Goal: Information Seeking & Learning: Learn about a topic

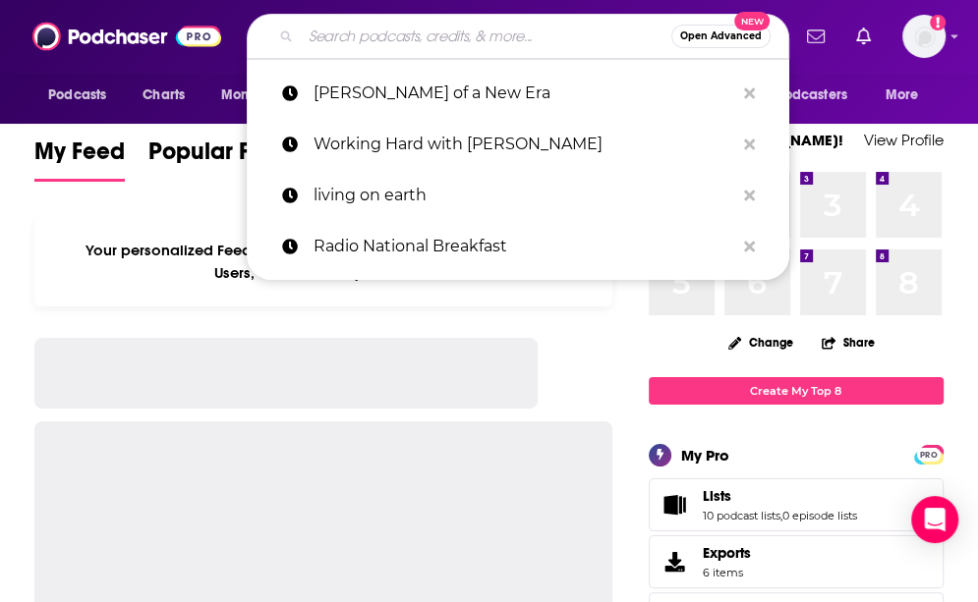
click at [444, 37] on input "Search podcasts, credits, & more..." at bounding box center [486, 36] width 370 height 31
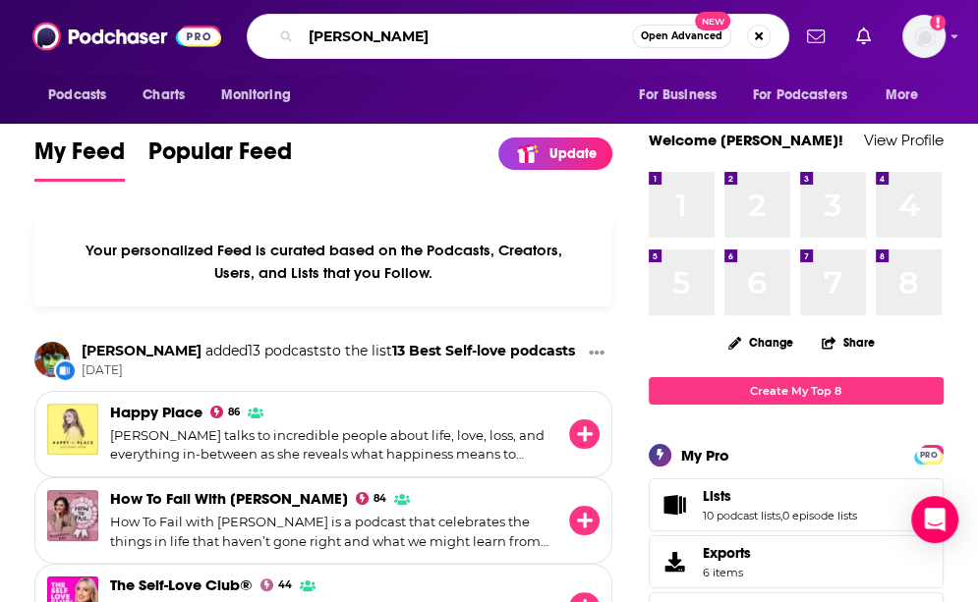
type input "[PERSON_NAME]"
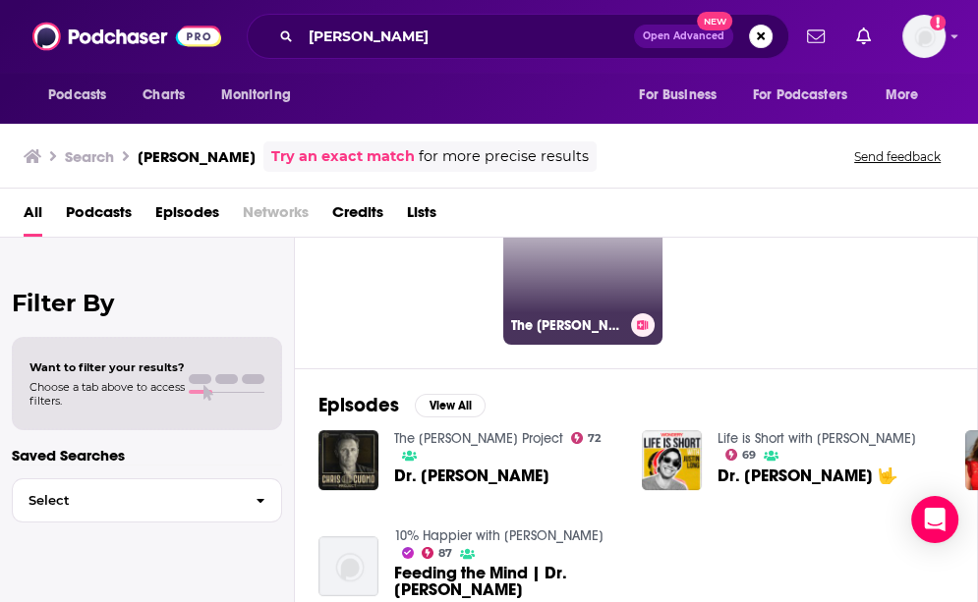
scroll to position [98, 0]
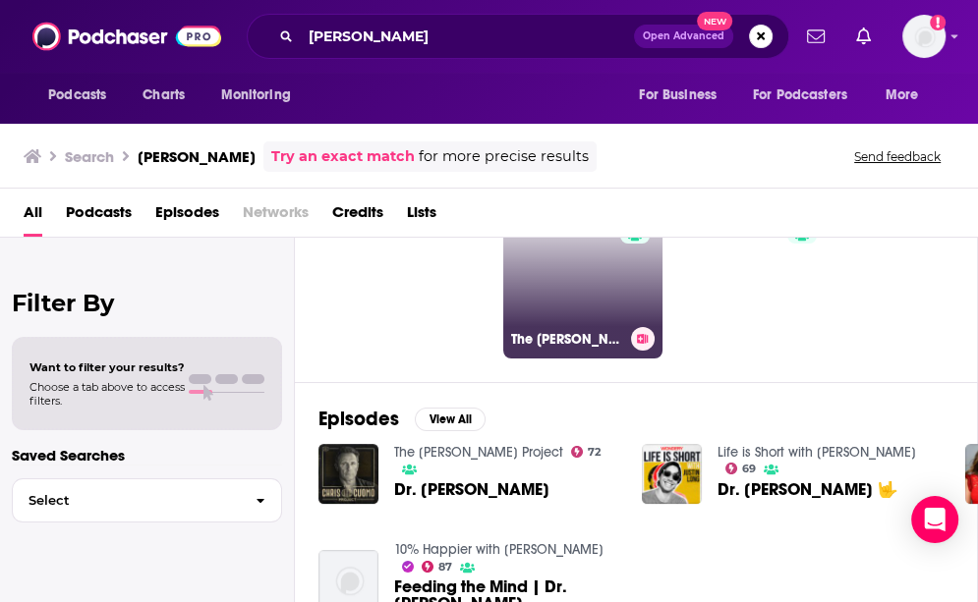
click at [572, 284] on link "83 The Dr. Hyman Show" at bounding box center [582, 278] width 159 height 159
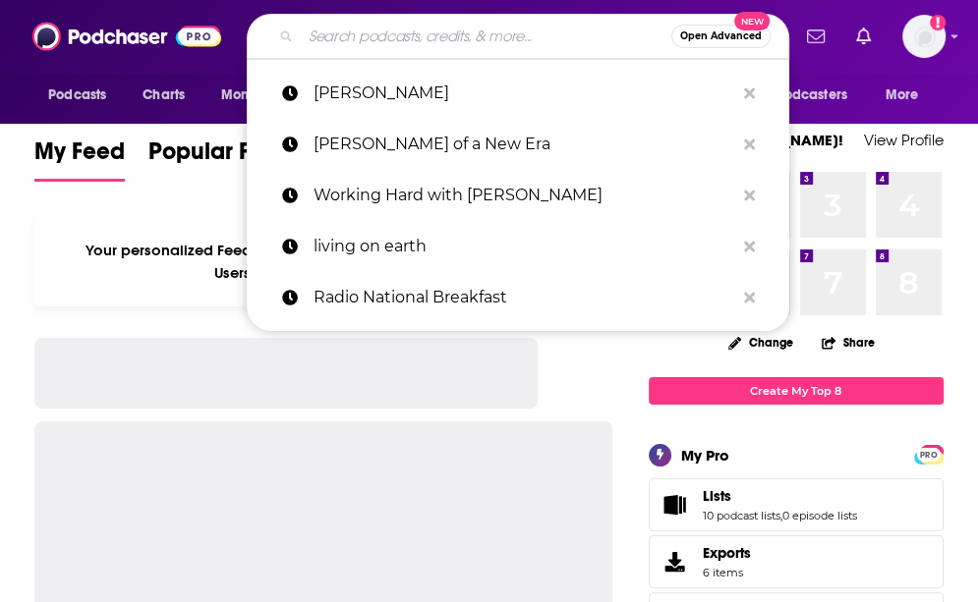
click at [472, 32] on input "Search podcasts, credits, & more..." at bounding box center [486, 36] width 370 height 31
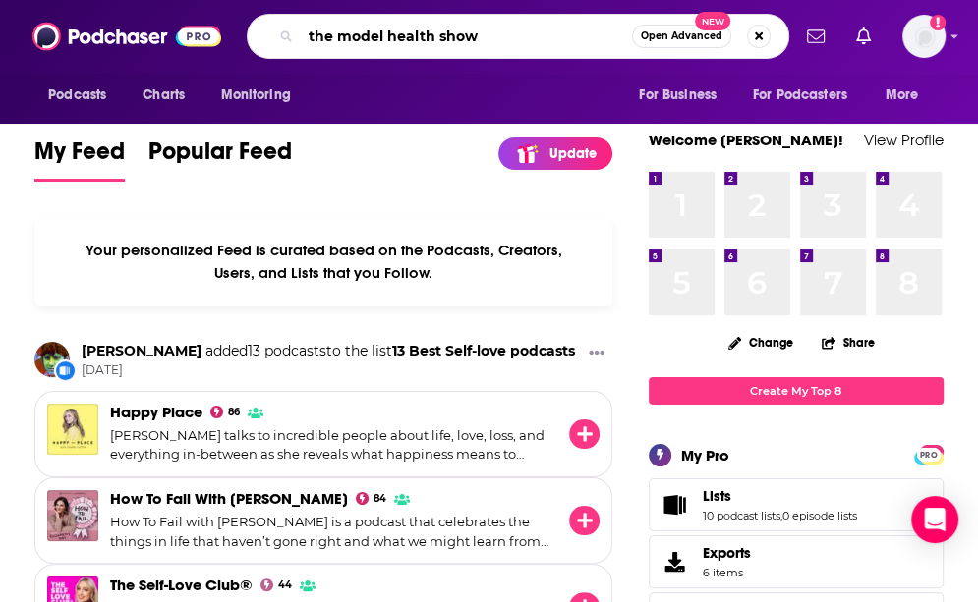
type input "the model health show"
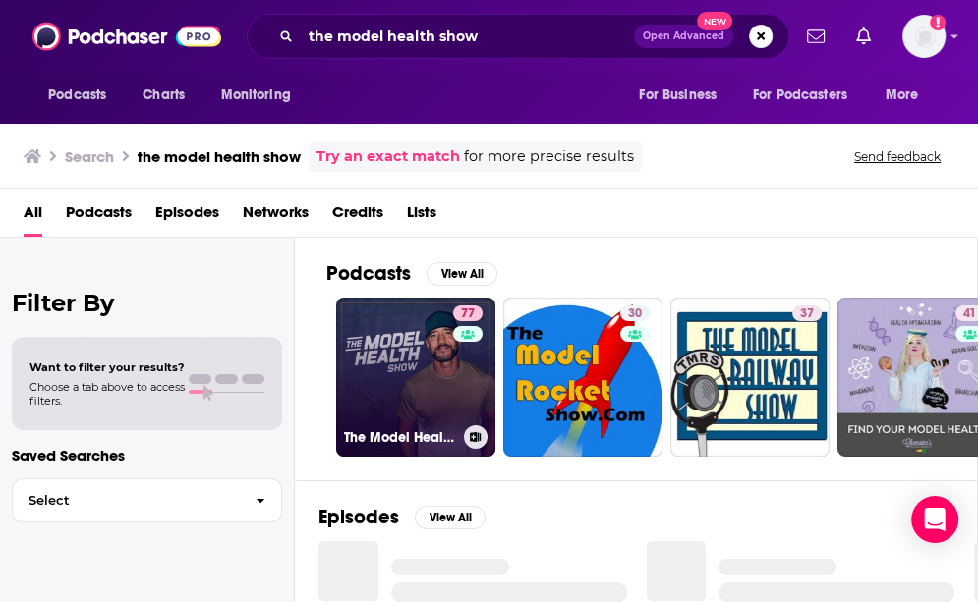
click at [431, 387] on link "77 The Model Health Show" at bounding box center [415, 377] width 159 height 159
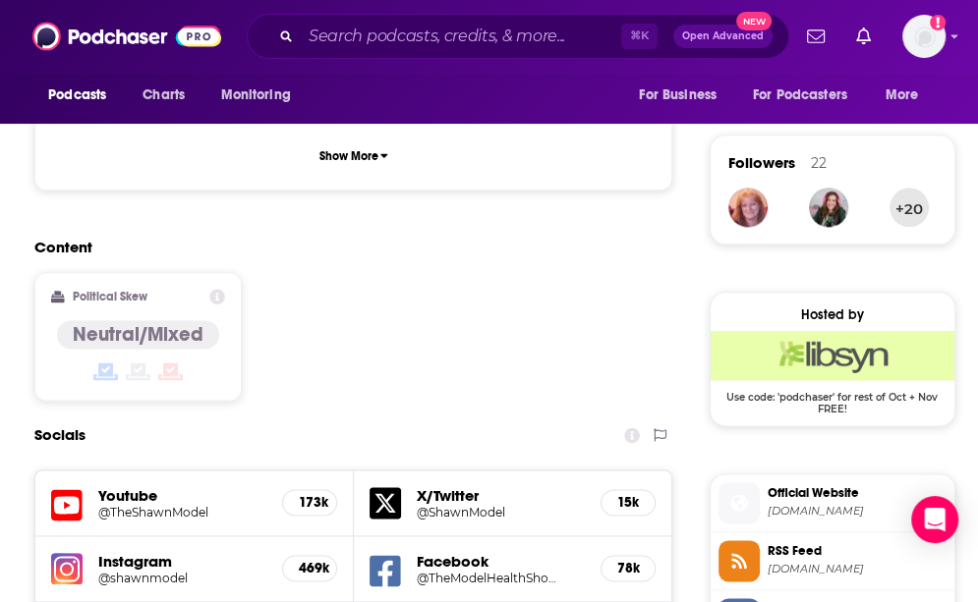
scroll to position [1421, 0]
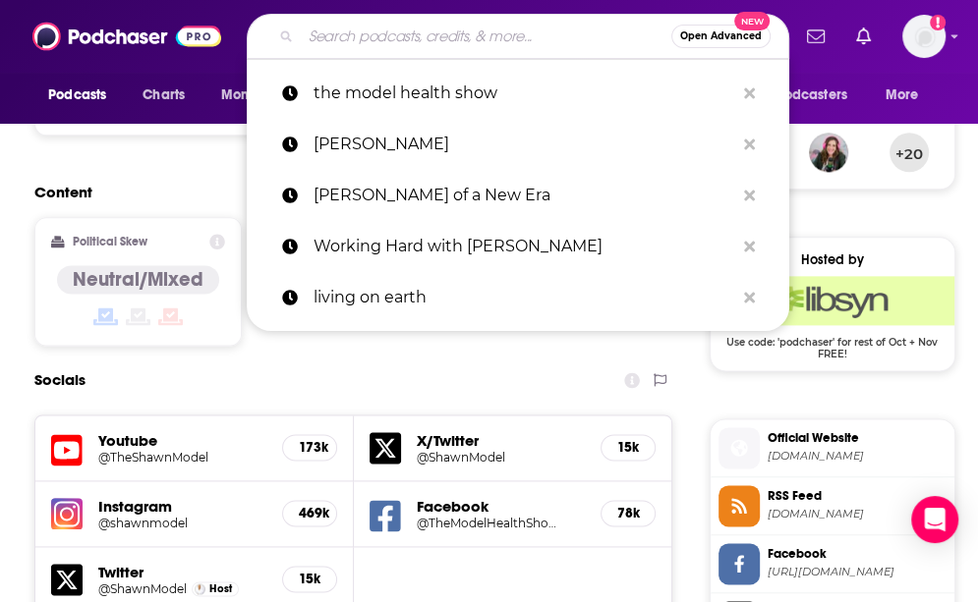
click at [512, 45] on input "Search podcasts, credits, & more..." at bounding box center [486, 36] width 370 height 31
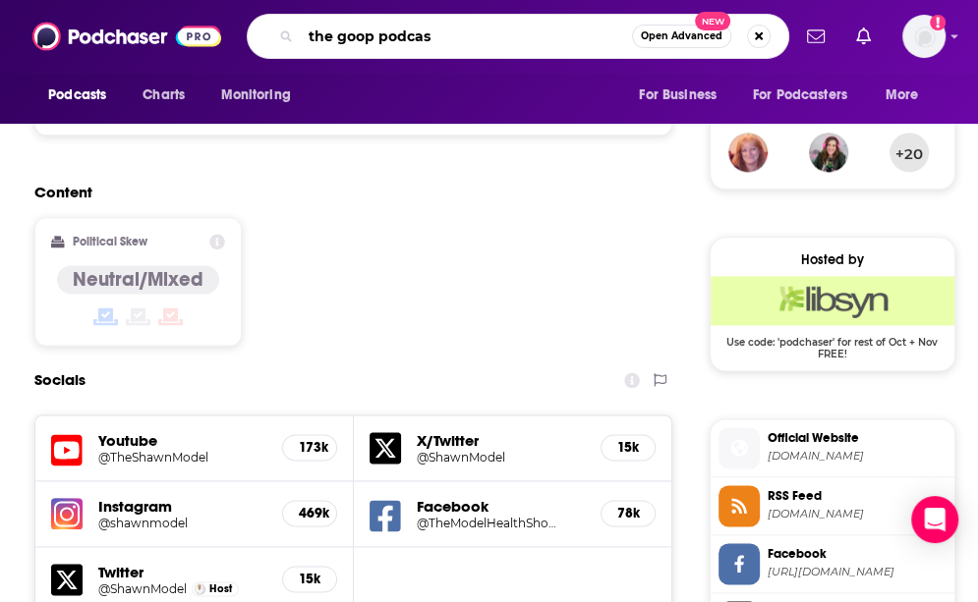
type input "the goop podcast"
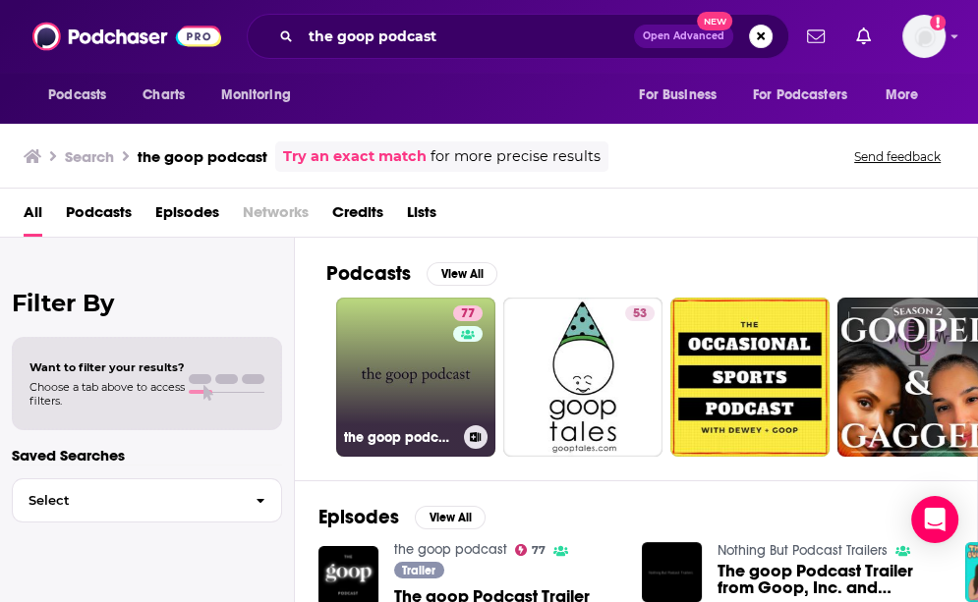
click at [432, 390] on link "77 the goop podcast" at bounding box center [415, 377] width 159 height 159
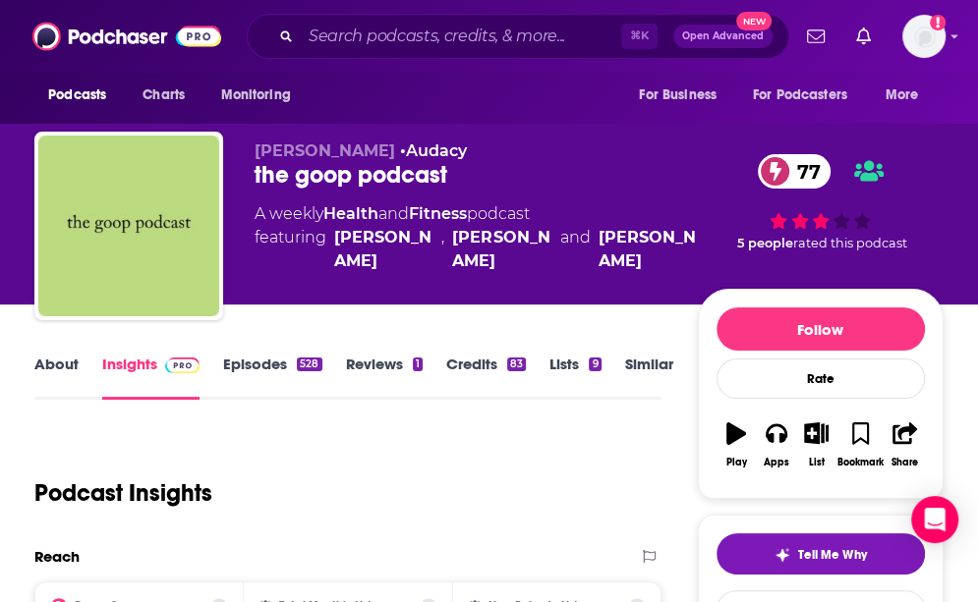
scroll to position [-2, 0]
click at [509, 52] on div "⌘ K Open Advanced New" at bounding box center [518, 36] width 542 height 45
click at [506, 44] on input "Search podcasts, credits, & more..." at bounding box center [461, 36] width 320 height 31
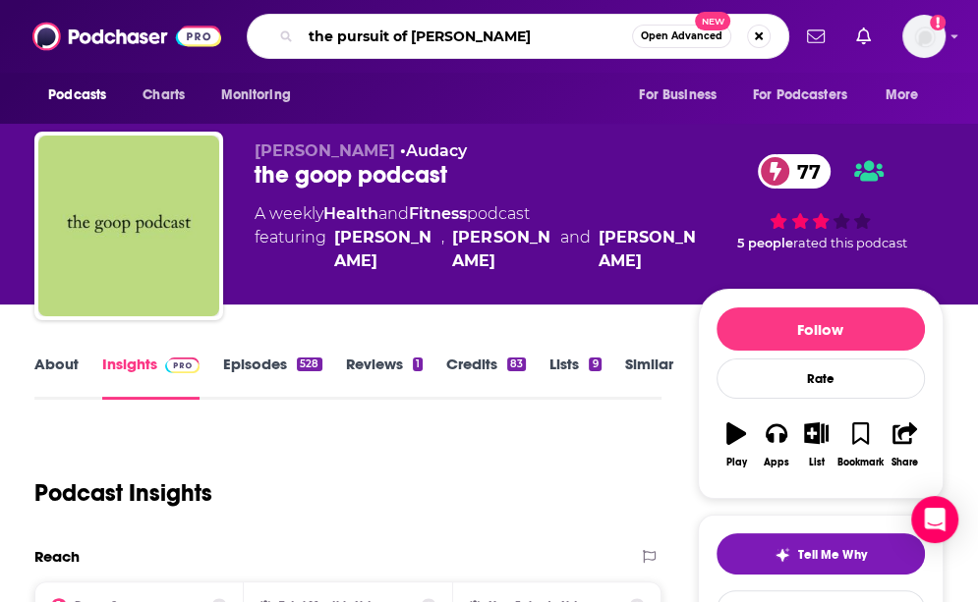
type input "the pursuit of wellness"
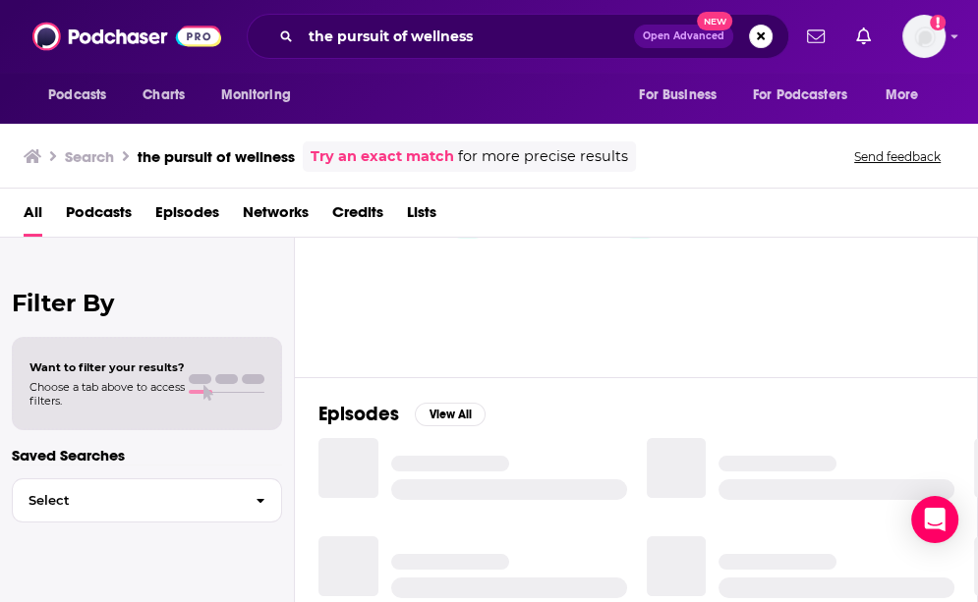
scroll to position [105, 0]
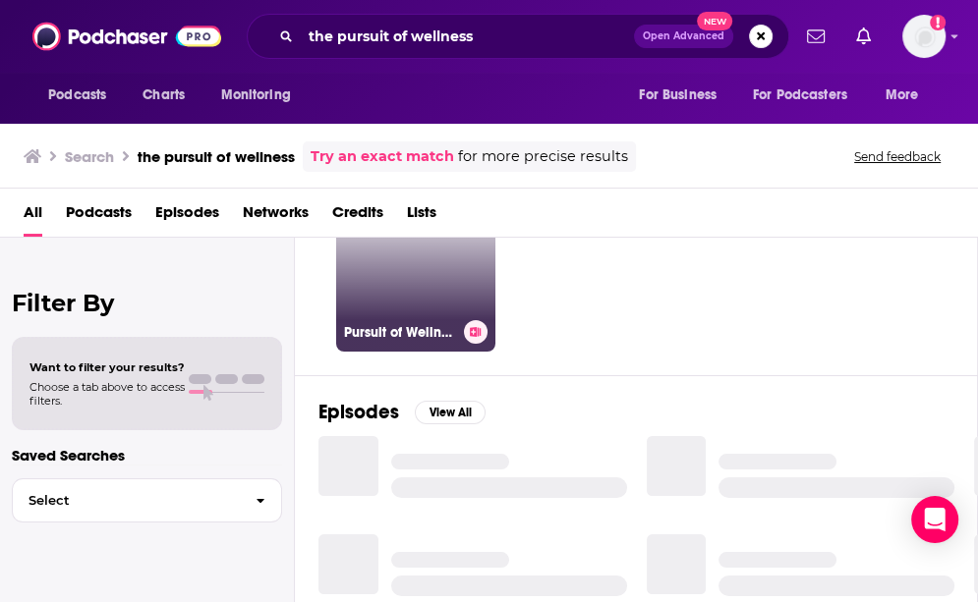
click at [435, 287] on link "67 Pursuit of Wellness" at bounding box center [415, 272] width 159 height 159
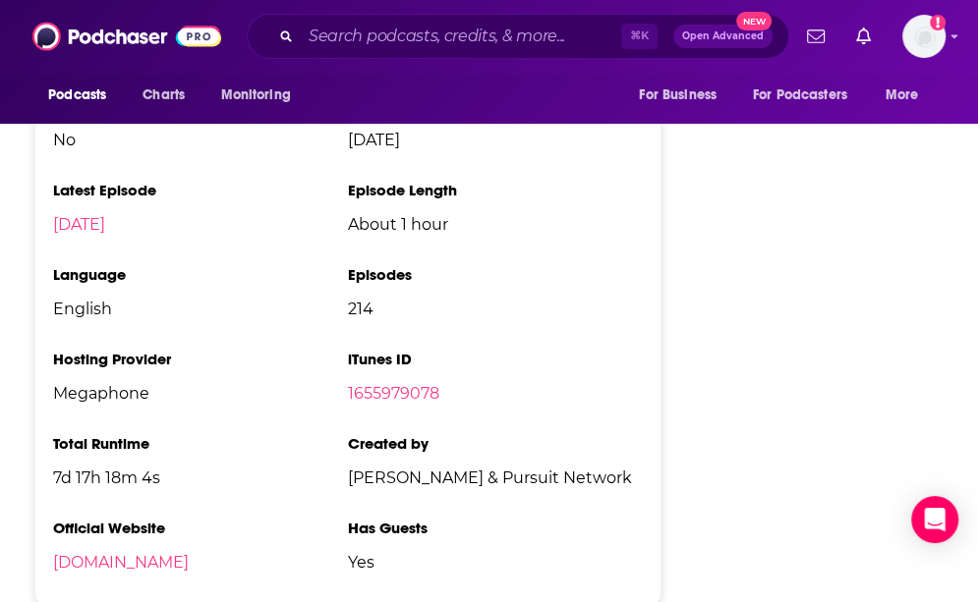
scroll to position [3584, 0]
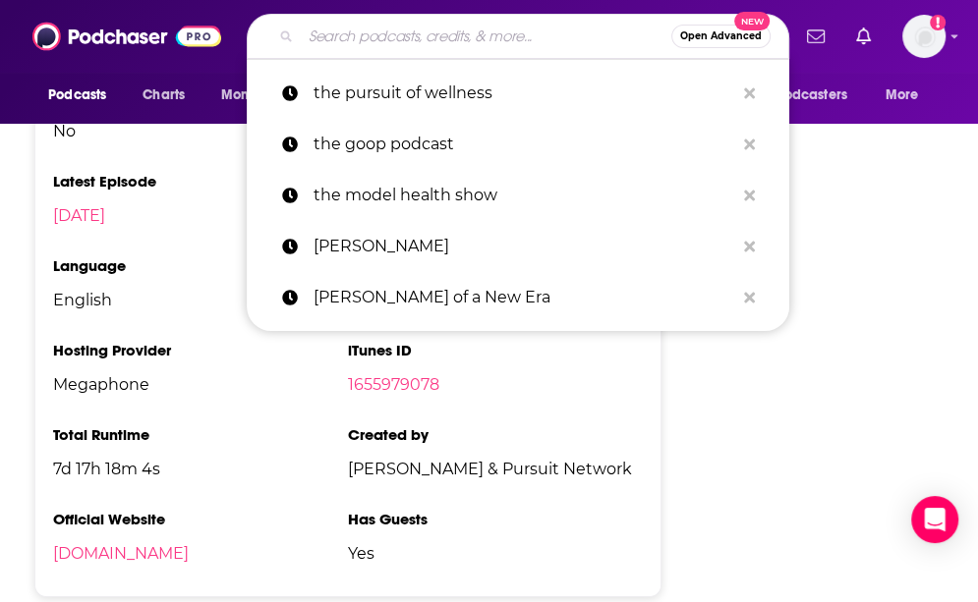
click at [534, 45] on input "Search podcasts, credits, & more..." at bounding box center [486, 36] width 370 height 31
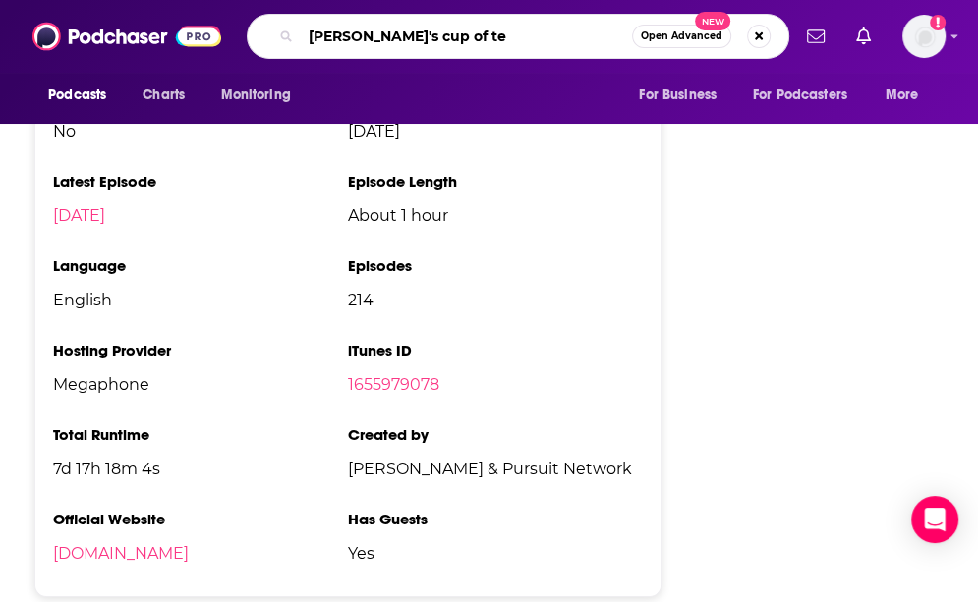
type input "[PERSON_NAME]'s cup of tea"
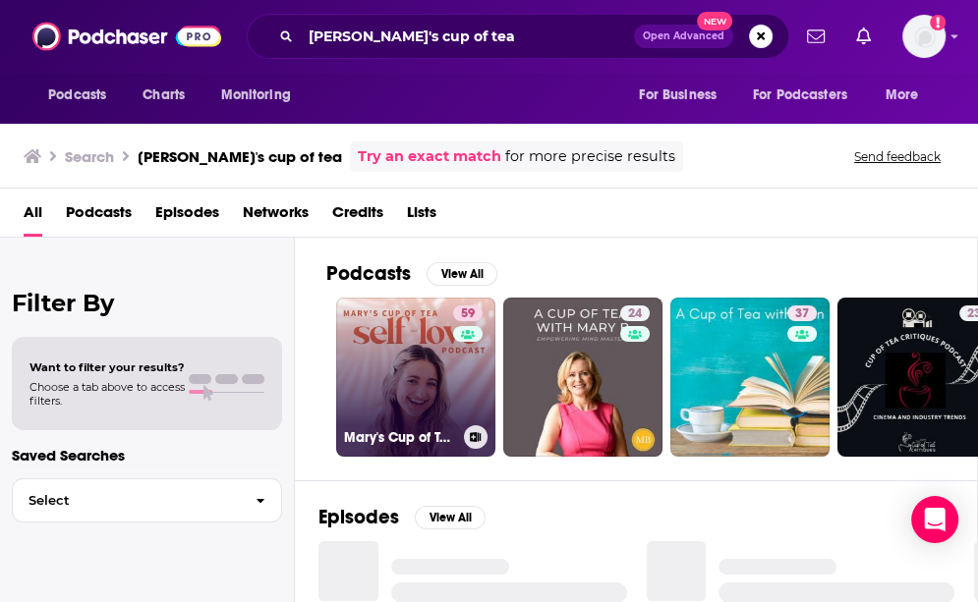
click at [391, 389] on link "59 [PERSON_NAME]'s Cup of Tea: the Self Love Podcast for Women" at bounding box center [415, 377] width 159 height 159
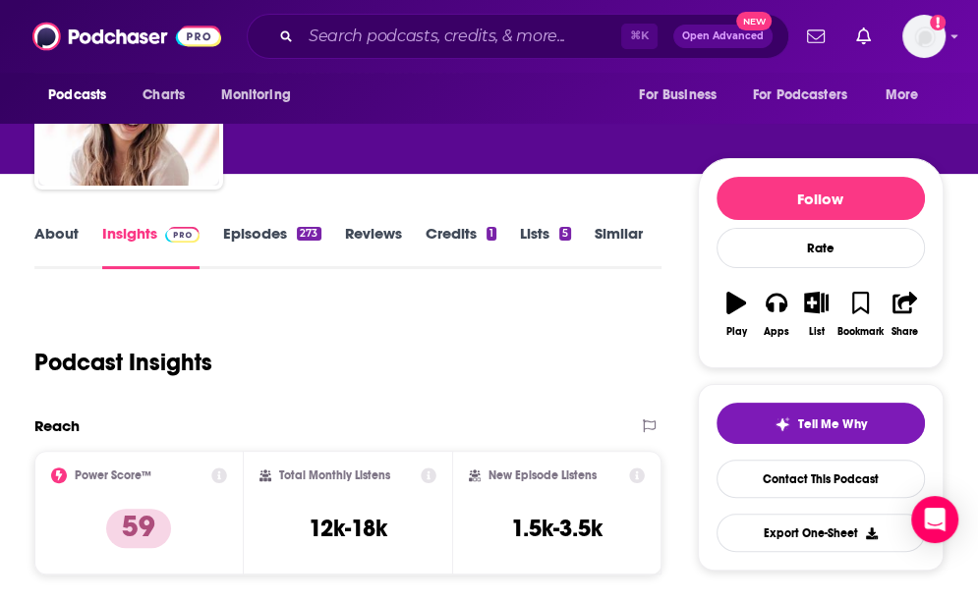
scroll to position [406, 0]
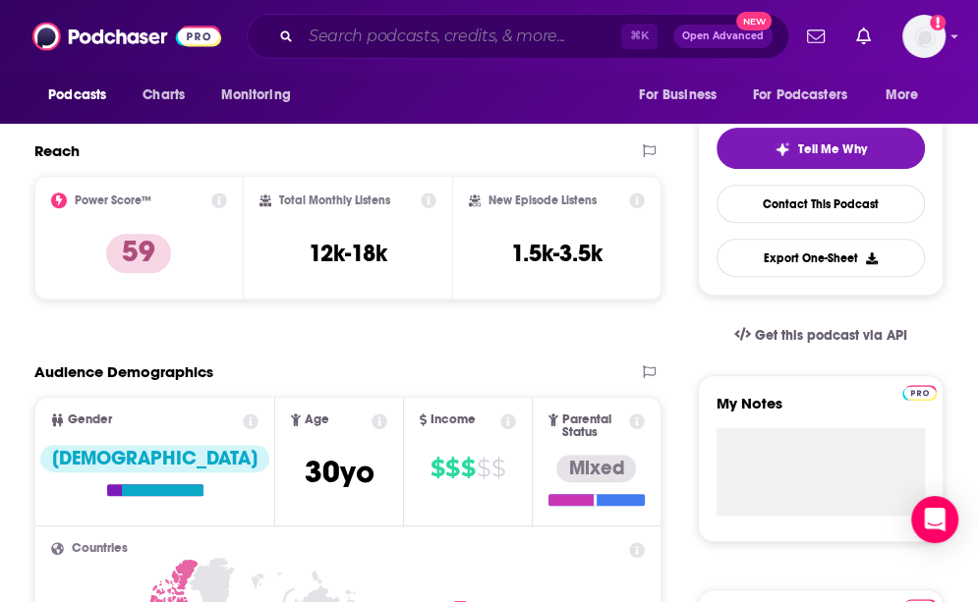
click at [459, 51] on input "Search podcasts, credits, & more..." at bounding box center [461, 36] width 320 height 31
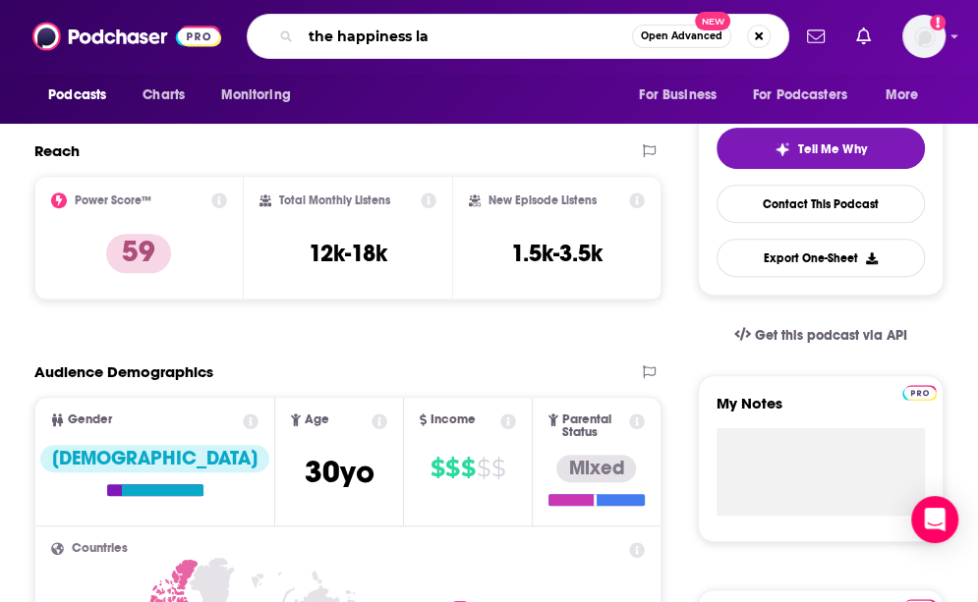
type input "the happiness lab"
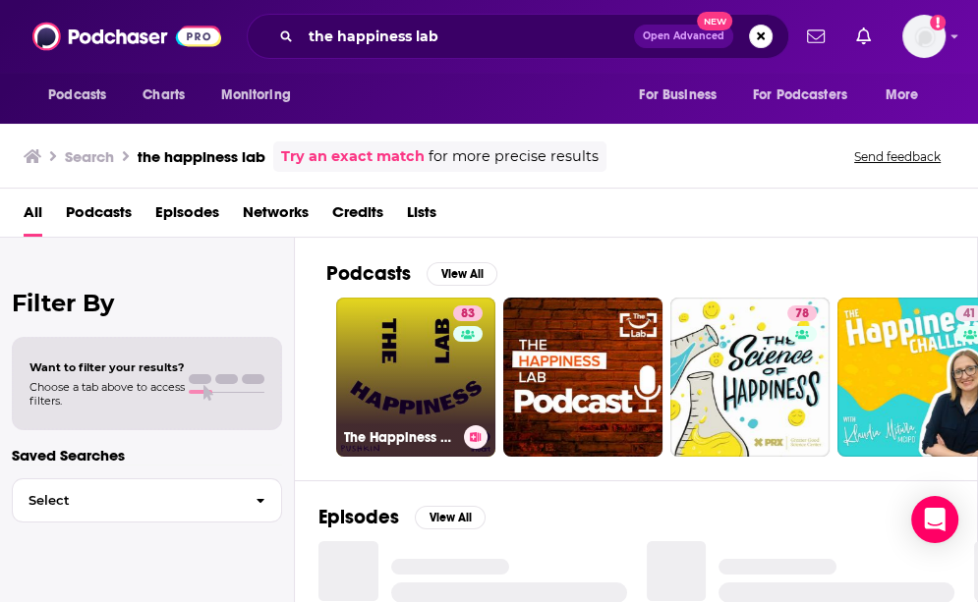
click at [428, 370] on link "83 The Happiness Lab with Dr. [PERSON_NAME]" at bounding box center [415, 377] width 159 height 159
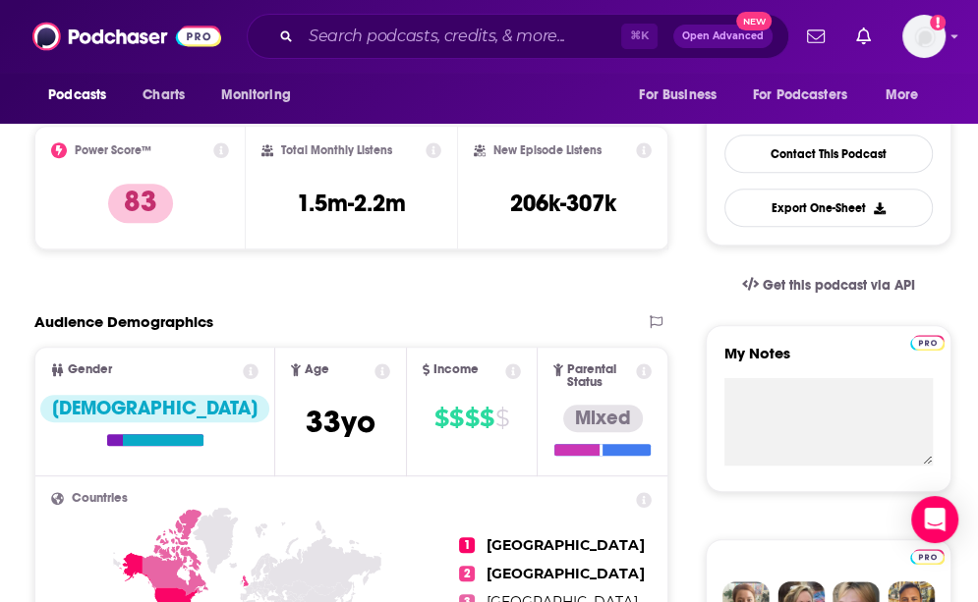
scroll to position [989, 0]
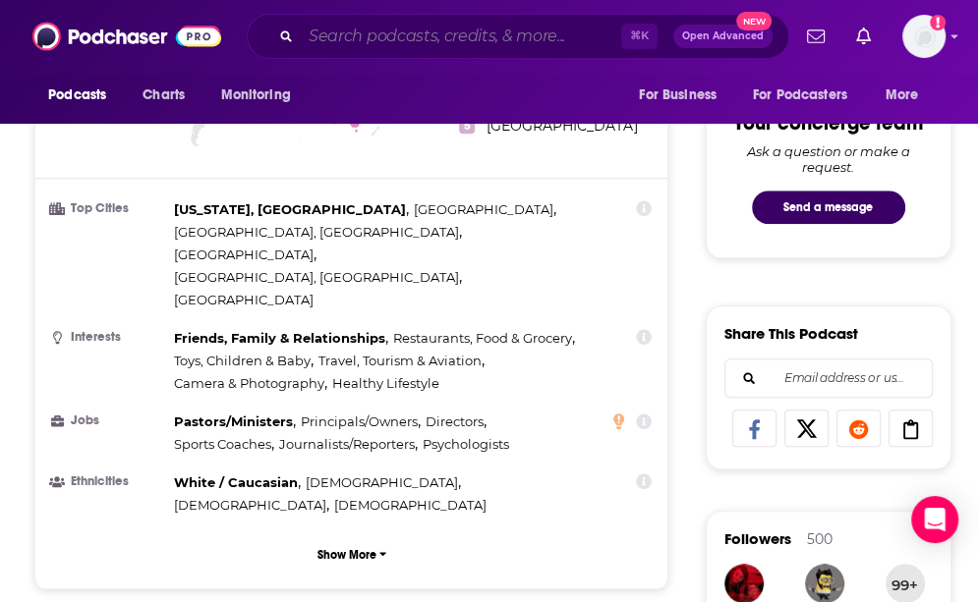
click at [427, 43] on input "Search podcasts, credits, & more..." at bounding box center [461, 36] width 320 height 31
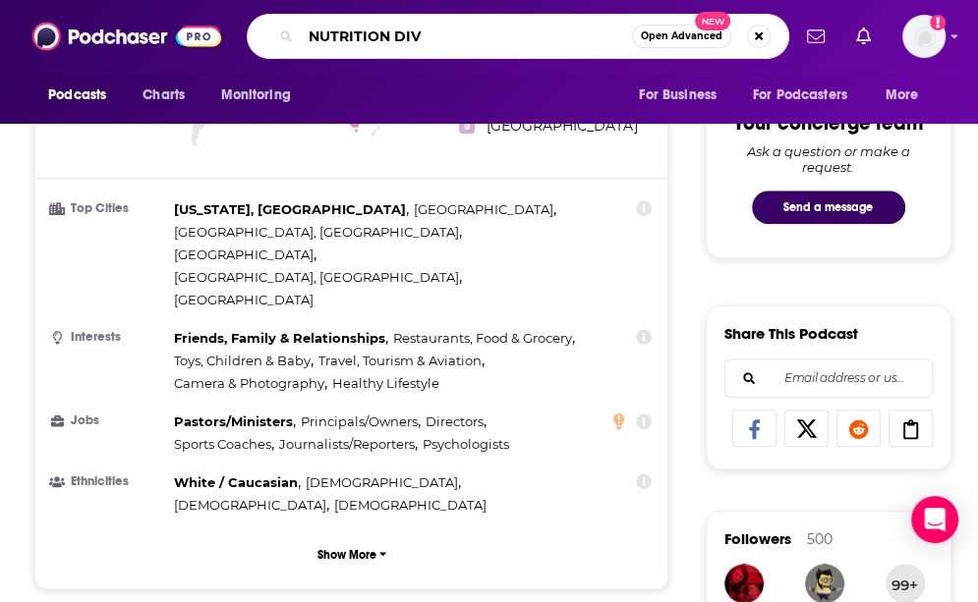
type input "NUTRITION DIVA"
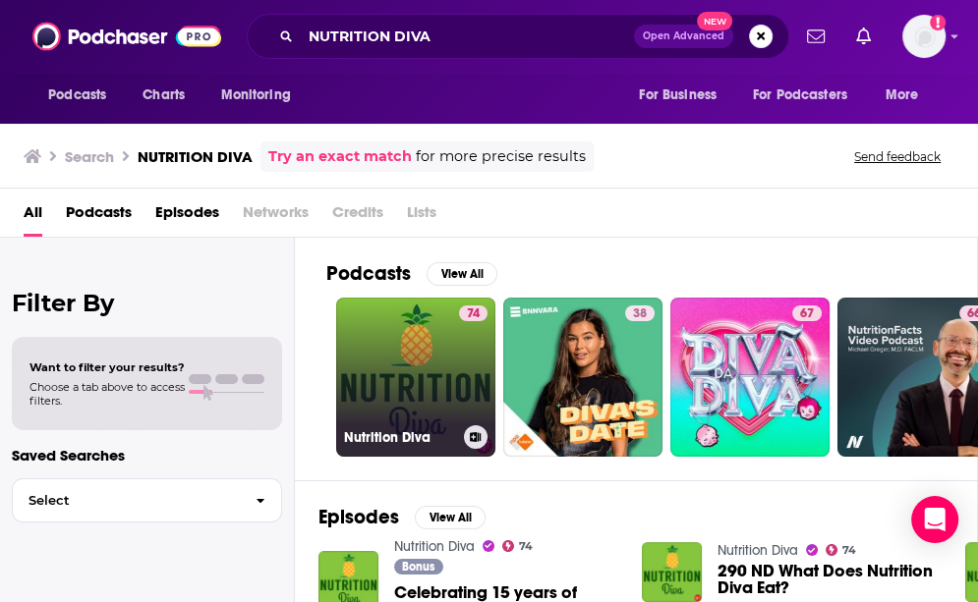
click at [420, 373] on link "74 Nutrition Diva" at bounding box center [415, 377] width 159 height 159
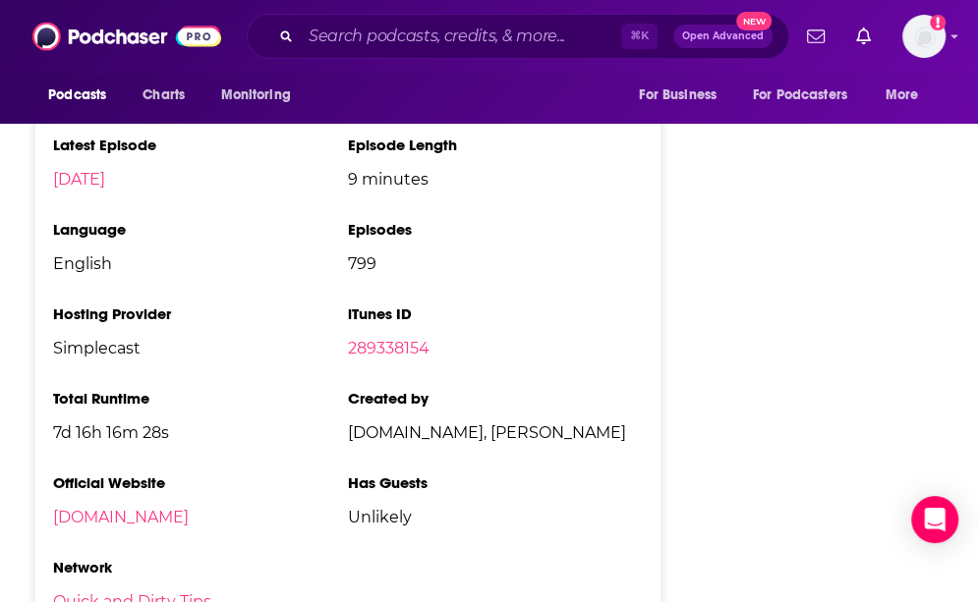
scroll to position [3898, 0]
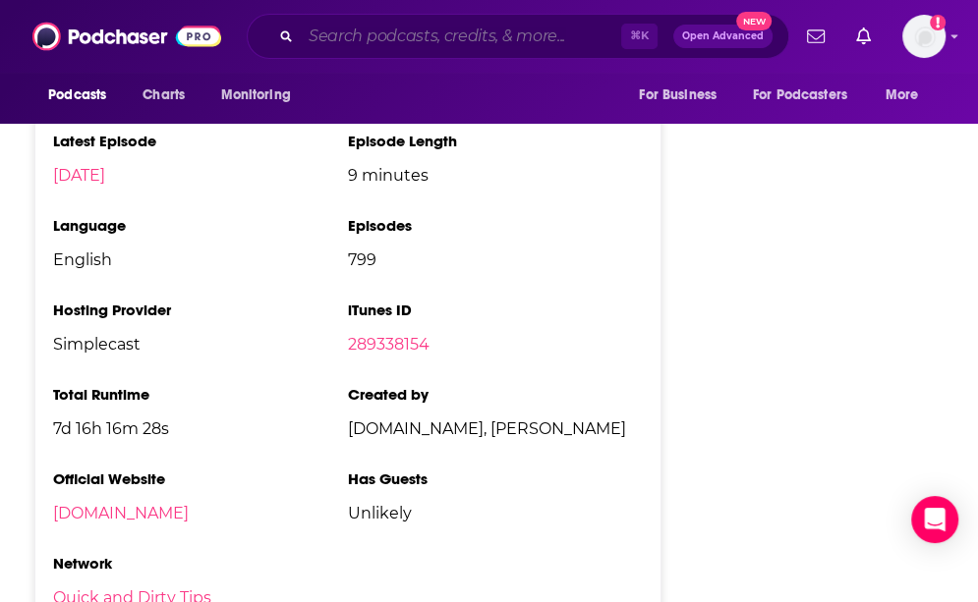
click at [517, 45] on input "Search podcasts, credits, & more..." at bounding box center [461, 36] width 320 height 31
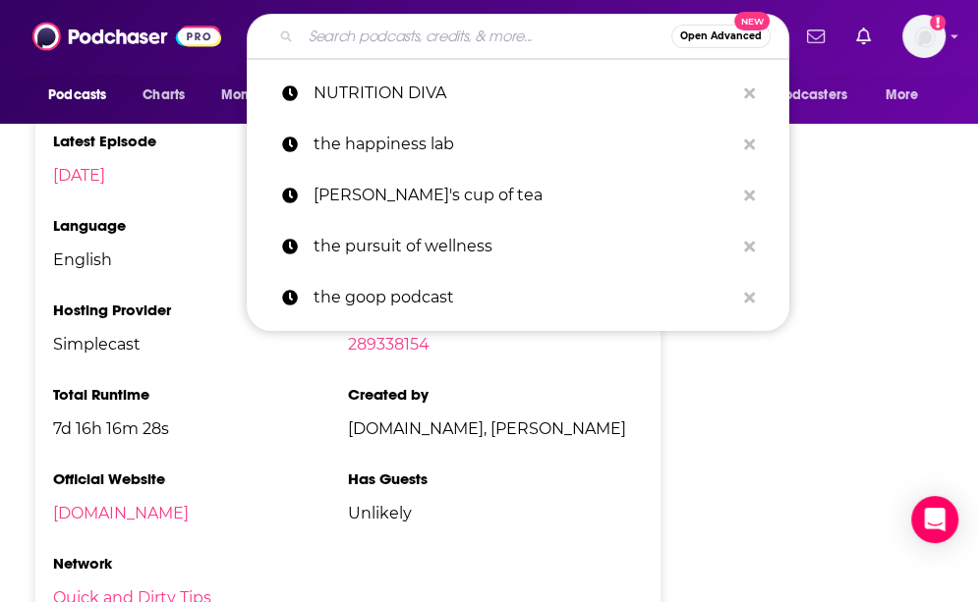
click at [517, 45] on input "Search podcasts, credits, & more..." at bounding box center [486, 36] width 370 height 31
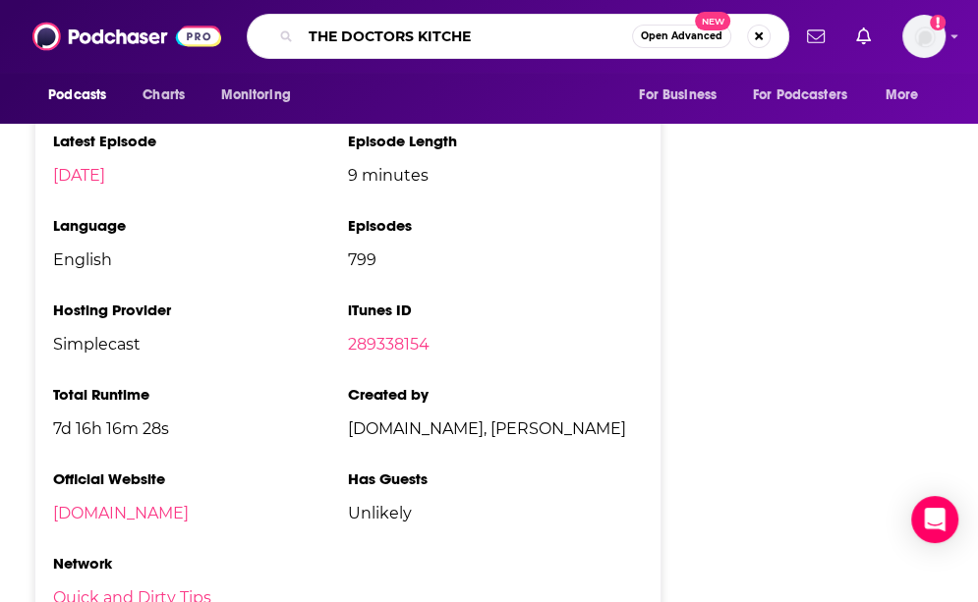
type input "THE DOCTORS KITCHEN"
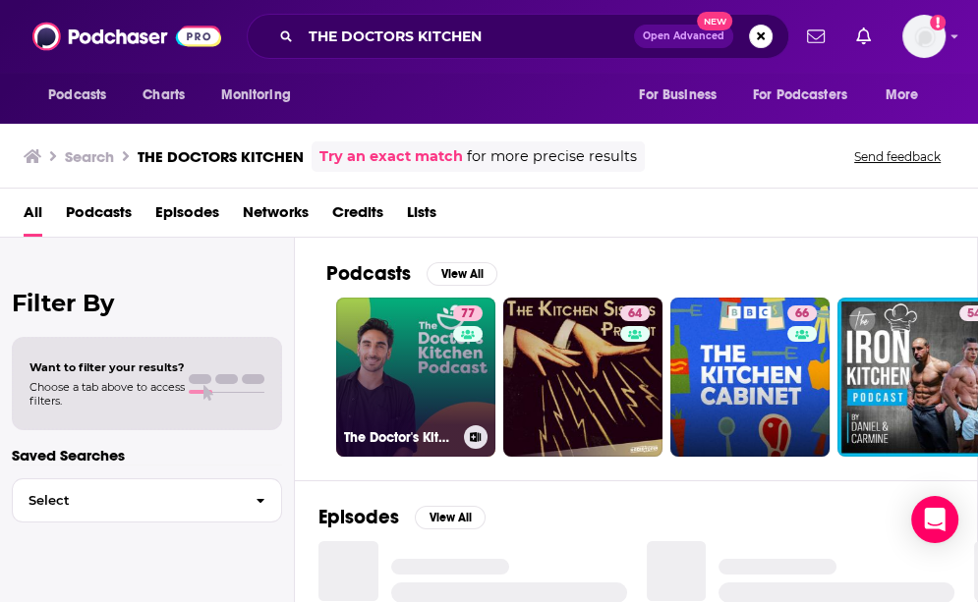
click at [456, 393] on div "77" at bounding box center [470, 366] width 34 height 120
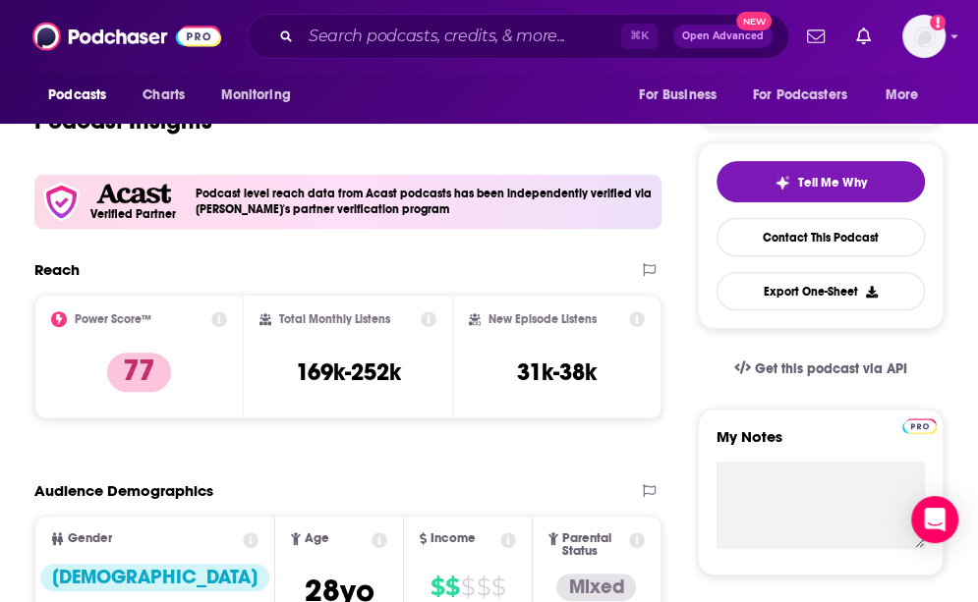
scroll to position [813, 0]
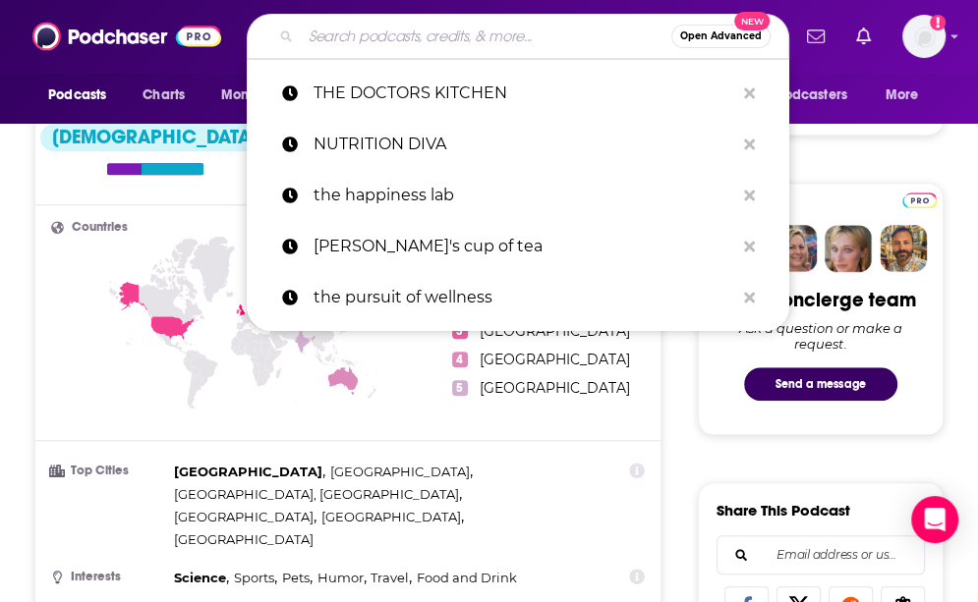
click at [336, 44] on input "Search podcasts, credits, & more..." at bounding box center [486, 36] width 370 height 31
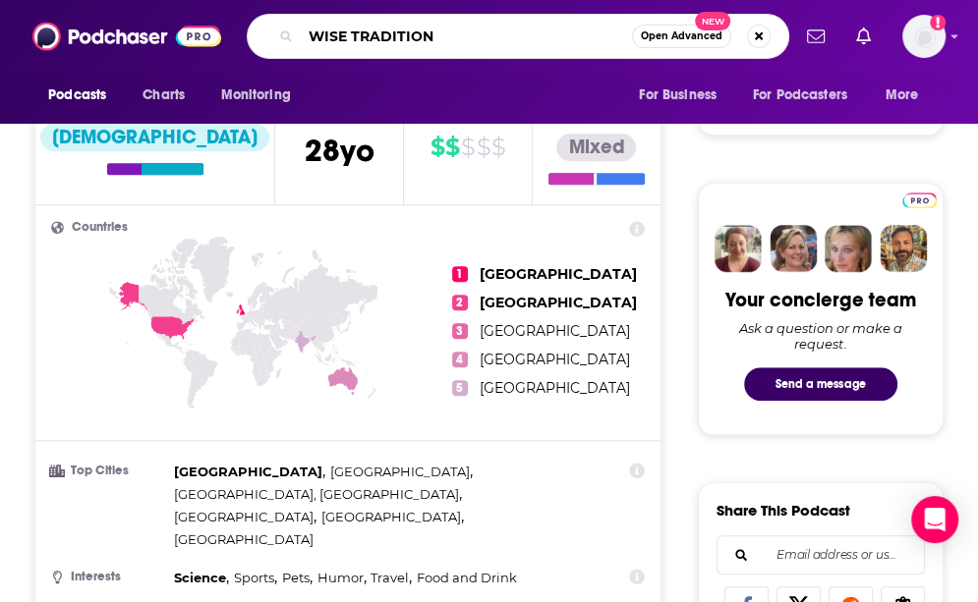
type input "WISE TRADITIONS"
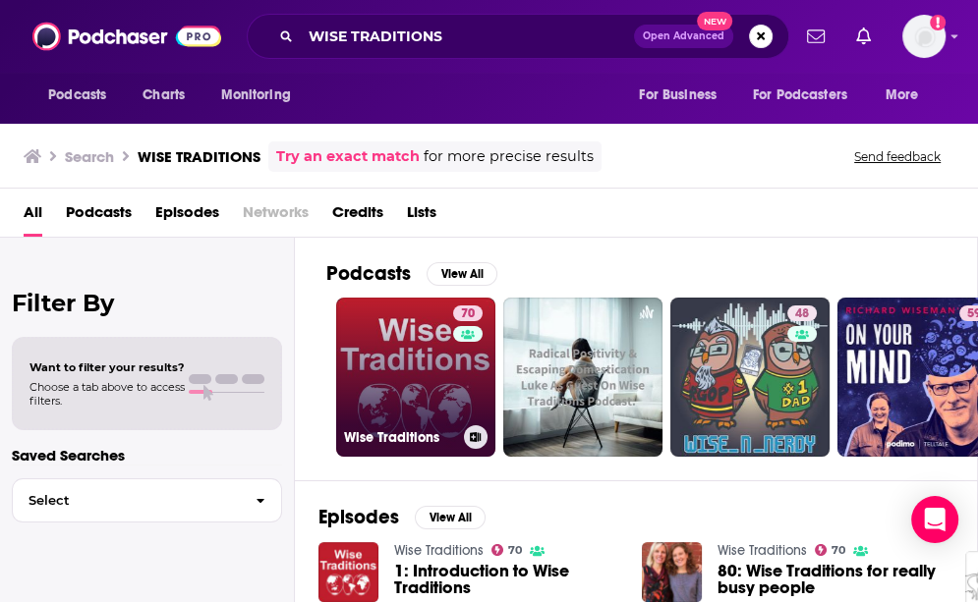
click at [420, 387] on link "70 Wise Traditions" at bounding box center [415, 377] width 159 height 159
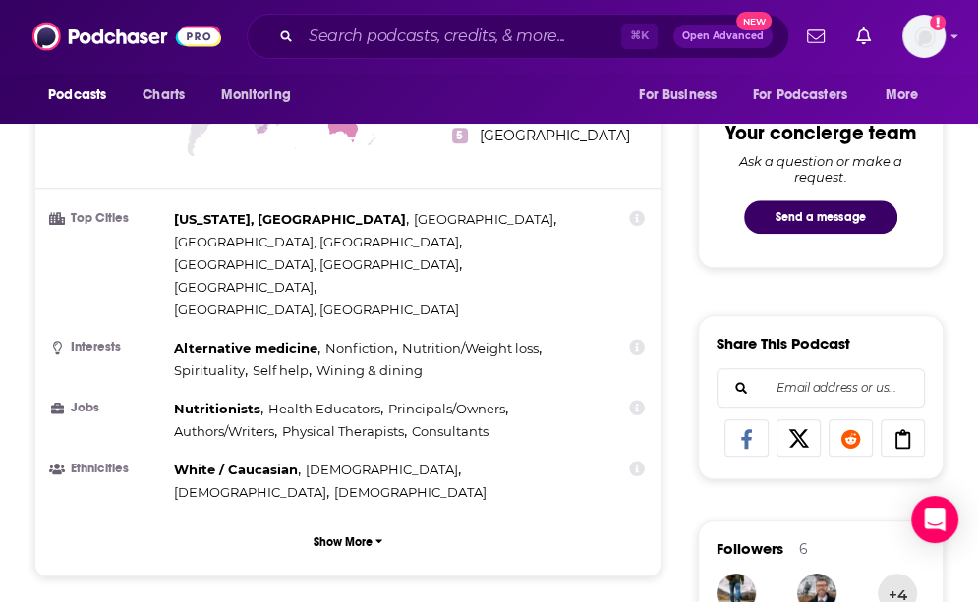
scroll to position [1018, 0]
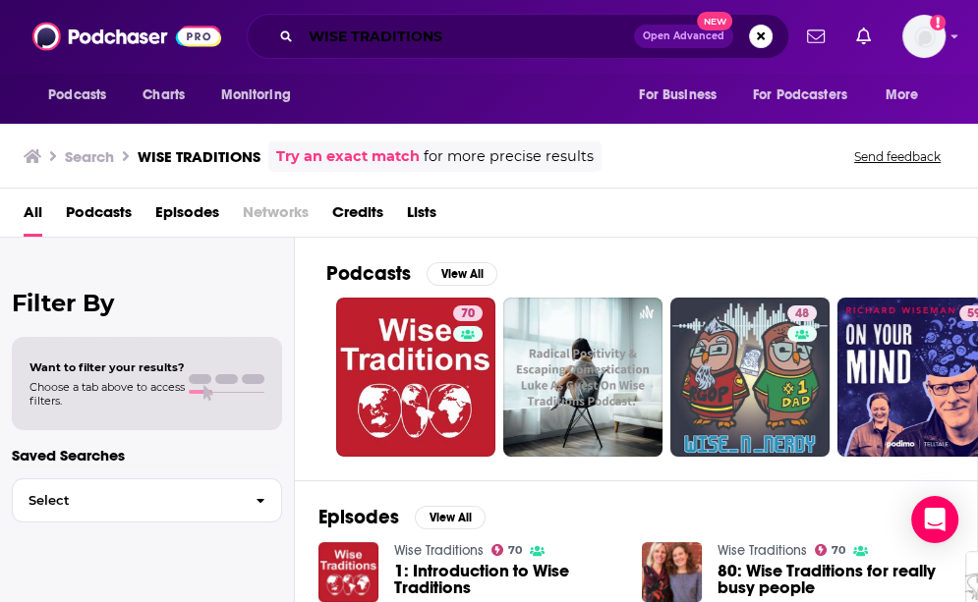
click at [513, 34] on input "WISE TRADITIONS" at bounding box center [467, 36] width 333 height 31
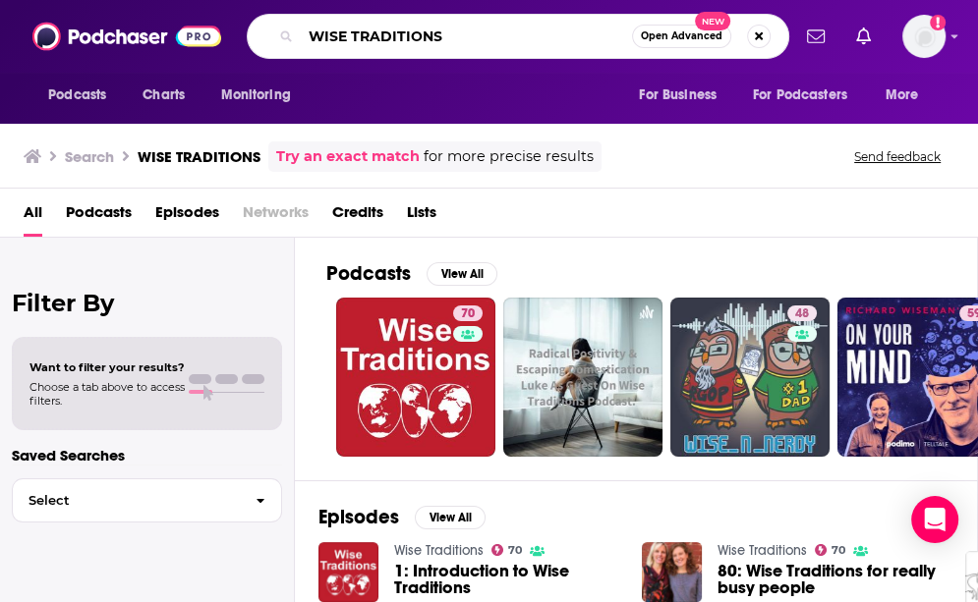
click at [513, 34] on input "WISE TRADITIONS" at bounding box center [466, 36] width 331 height 31
type input "[PERSON_NAME]"
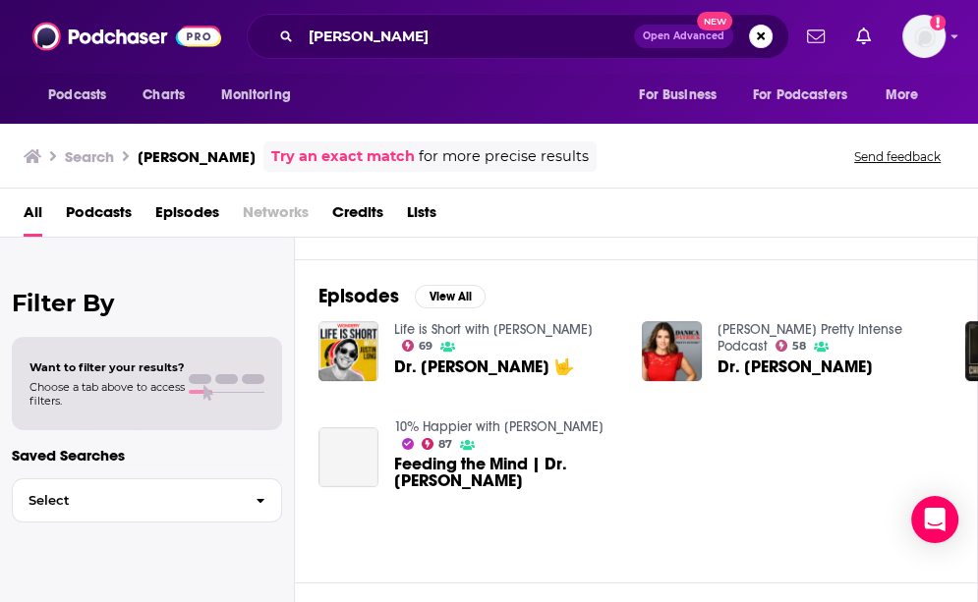
scroll to position [249, 0]
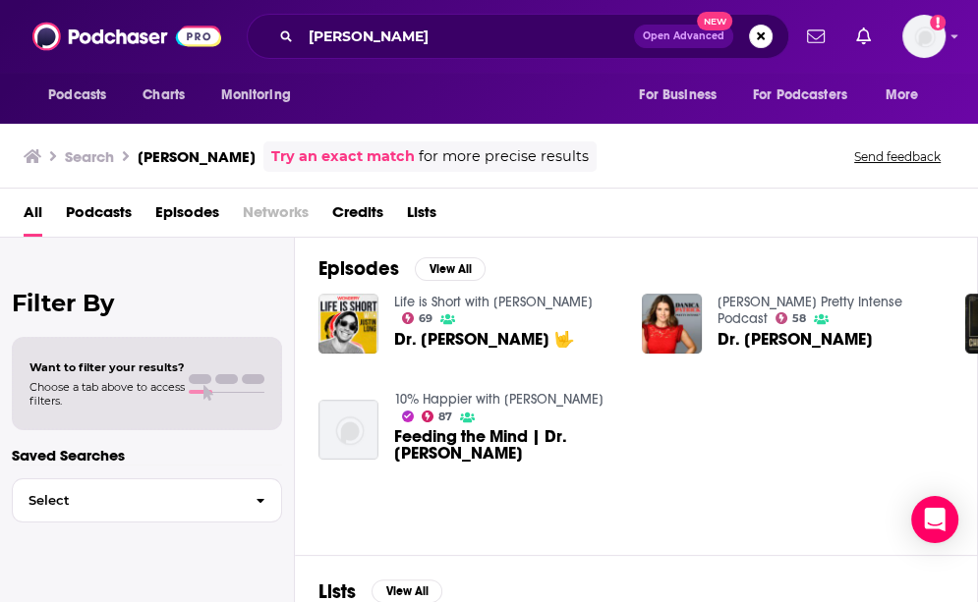
click at [680, 332] on img "Dr. Mark Hyman" at bounding box center [672, 324] width 60 height 60
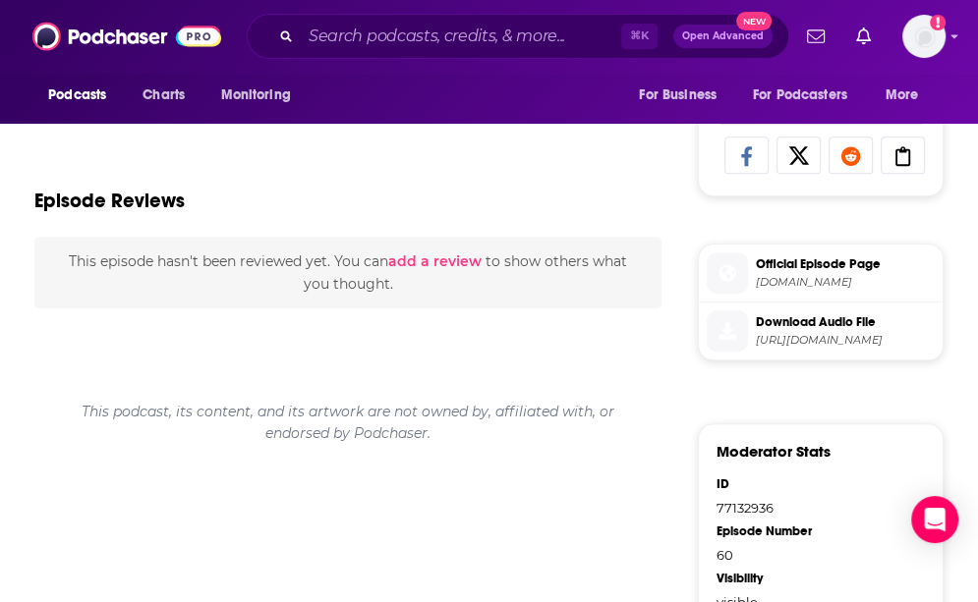
scroll to position [976, 0]
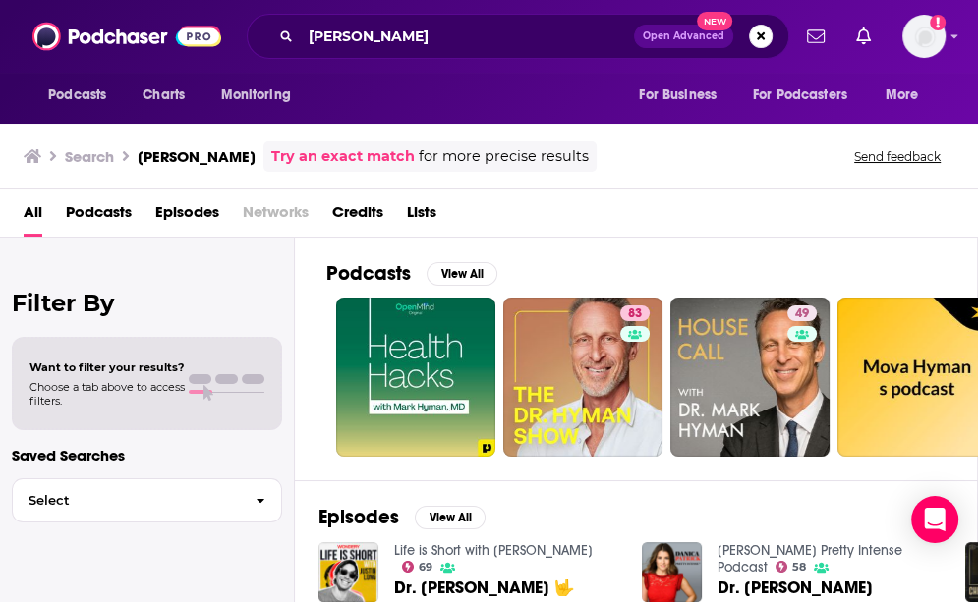
click at [102, 199] on span "Podcasts" at bounding box center [99, 217] width 66 height 40
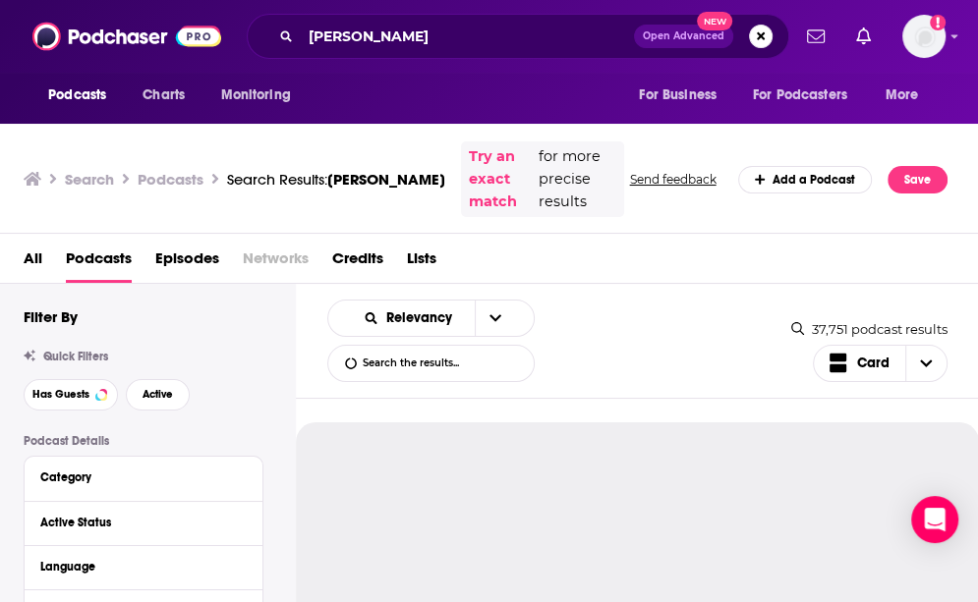
click at [186, 242] on span "Episodes" at bounding box center [187, 262] width 64 height 40
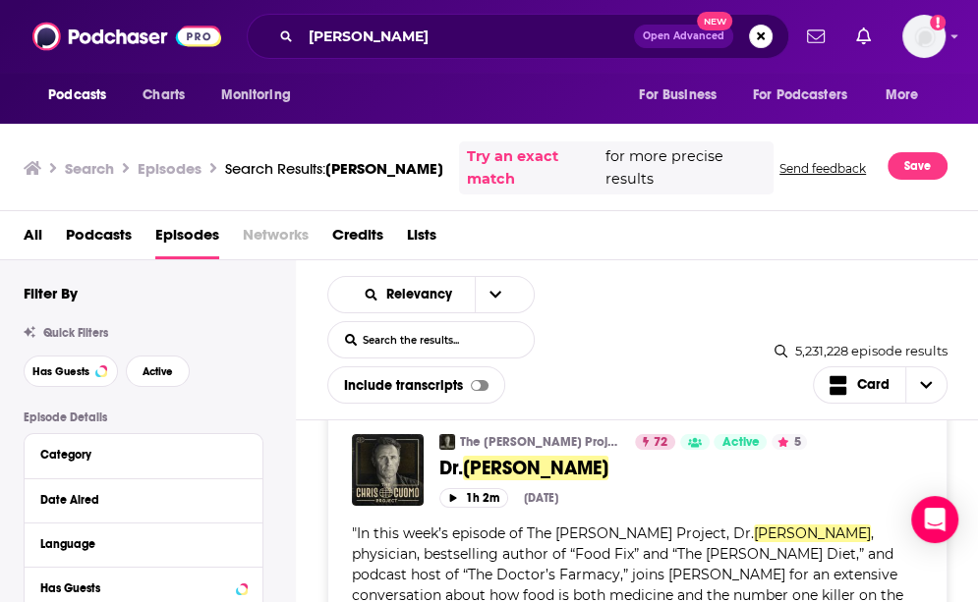
scroll to position [22, 0]
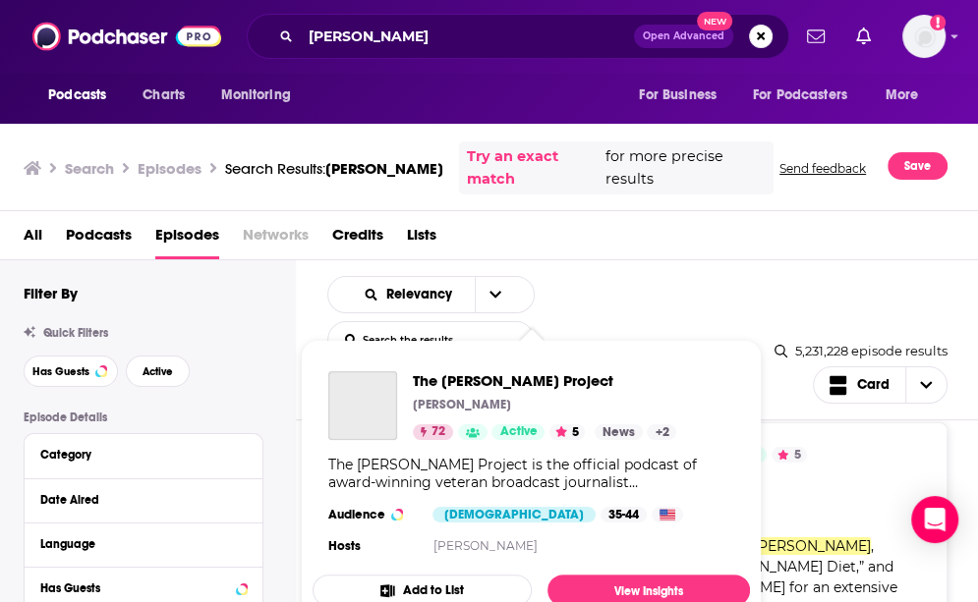
click at [524, 430] on span "Active" at bounding box center [517, 432] width 37 height 20
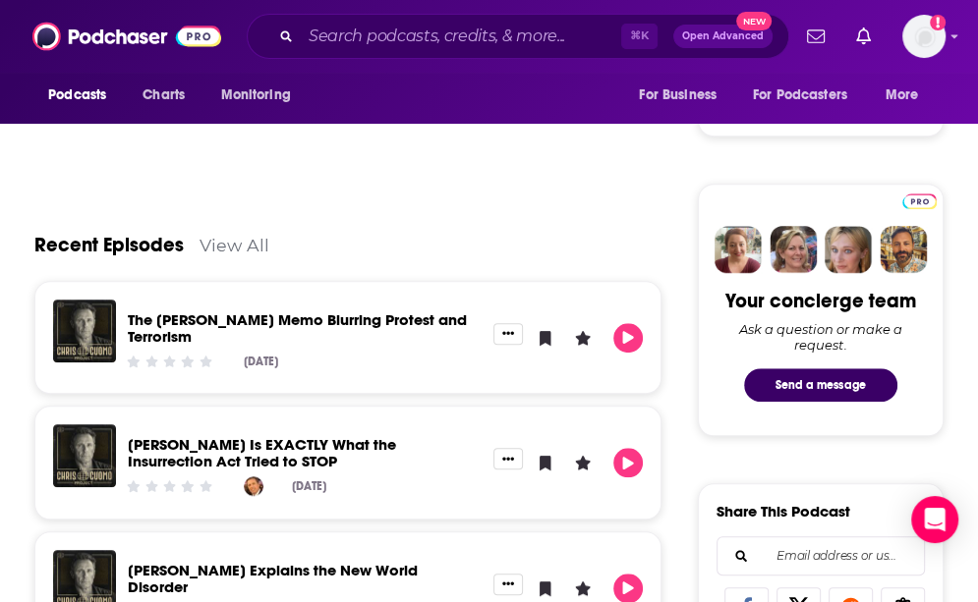
scroll to position [590, 0]
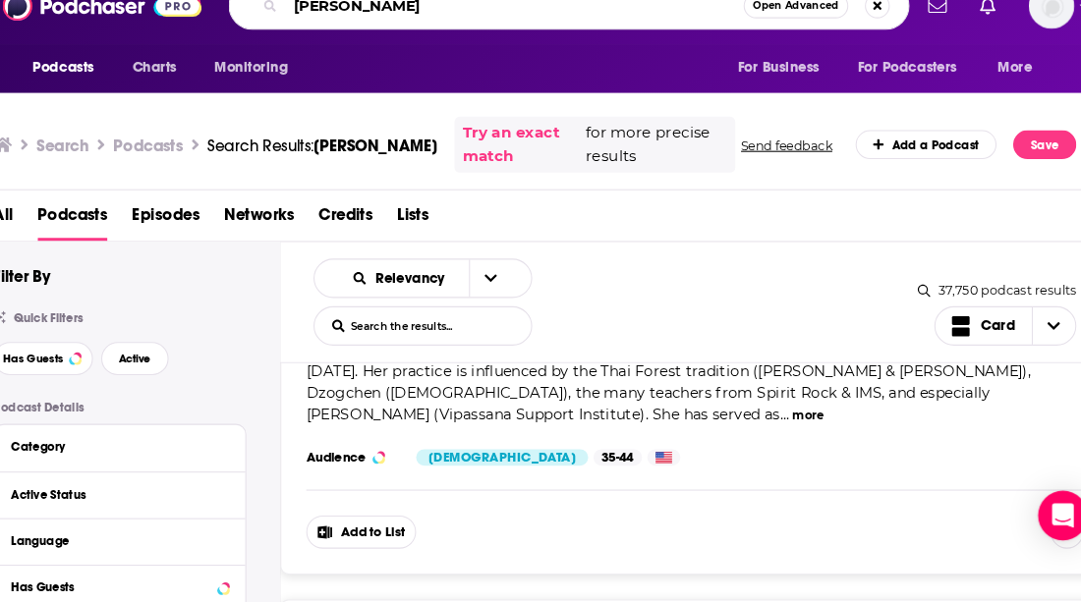
click at [397, 21] on input "[PERSON_NAME]" at bounding box center [518, 36] width 434 height 31
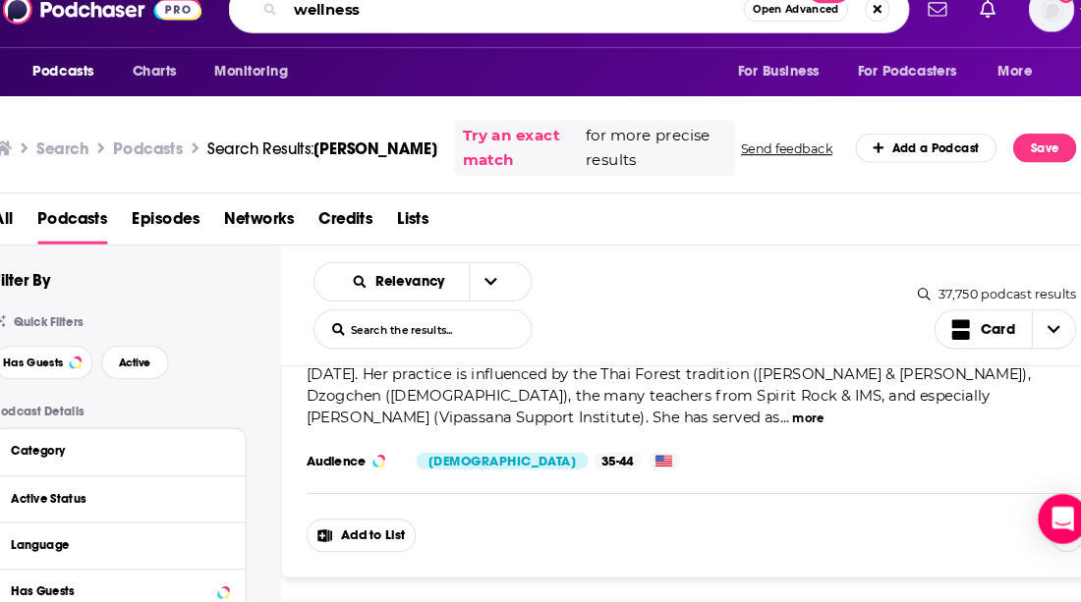
type input "wellness"
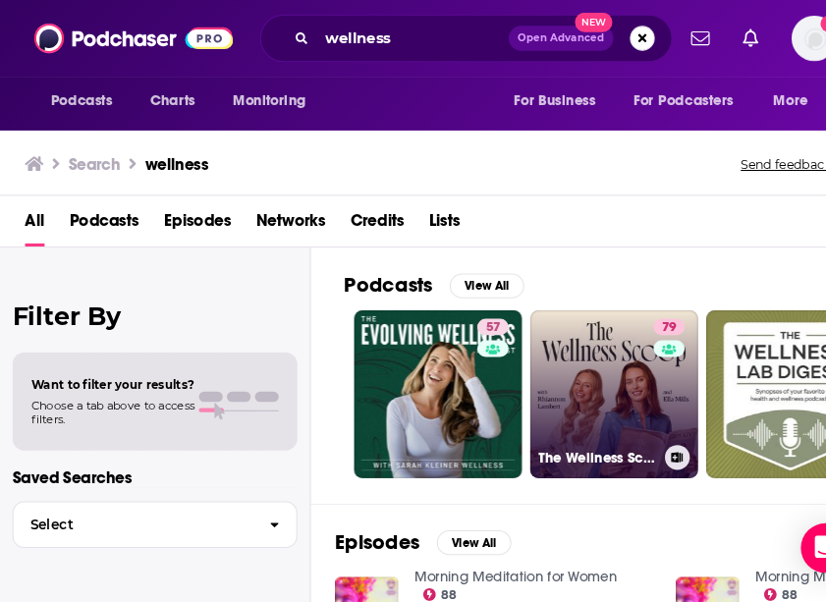
click at [582, 393] on link "79 The Wellness Scoop" at bounding box center [582, 374] width 159 height 159
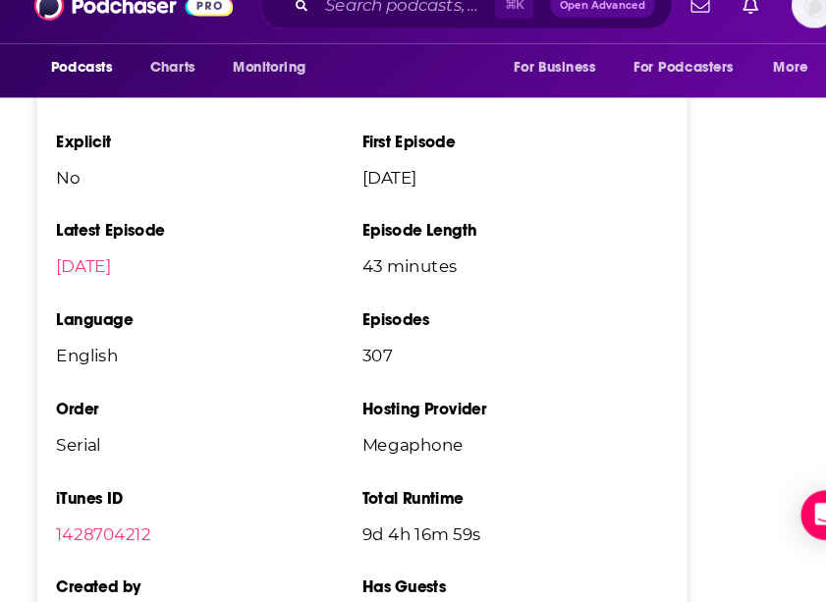
scroll to position [4146, 0]
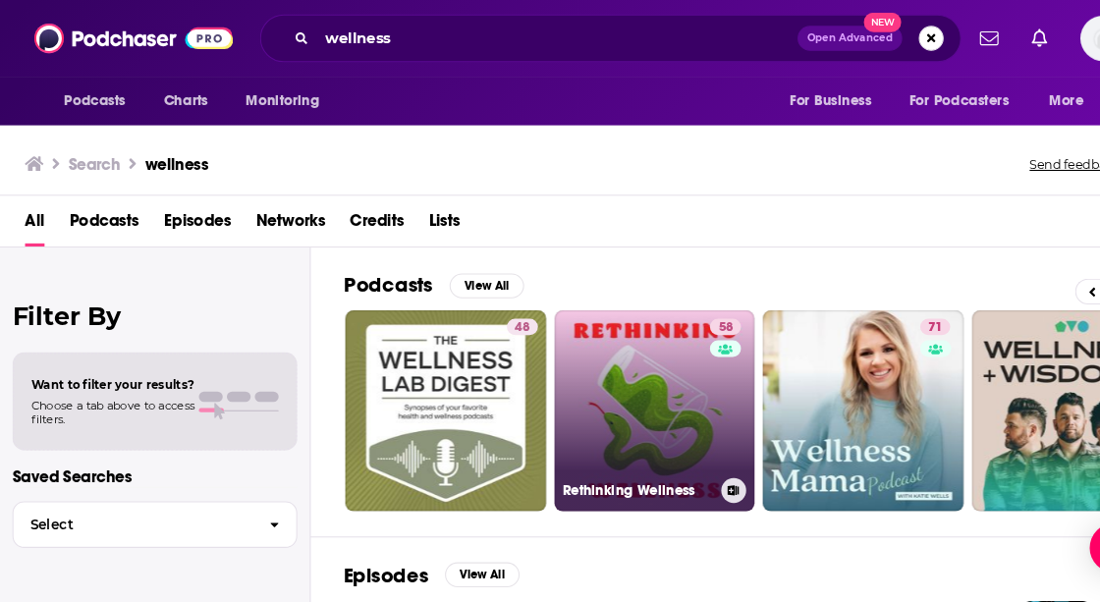
scroll to position [0, 416]
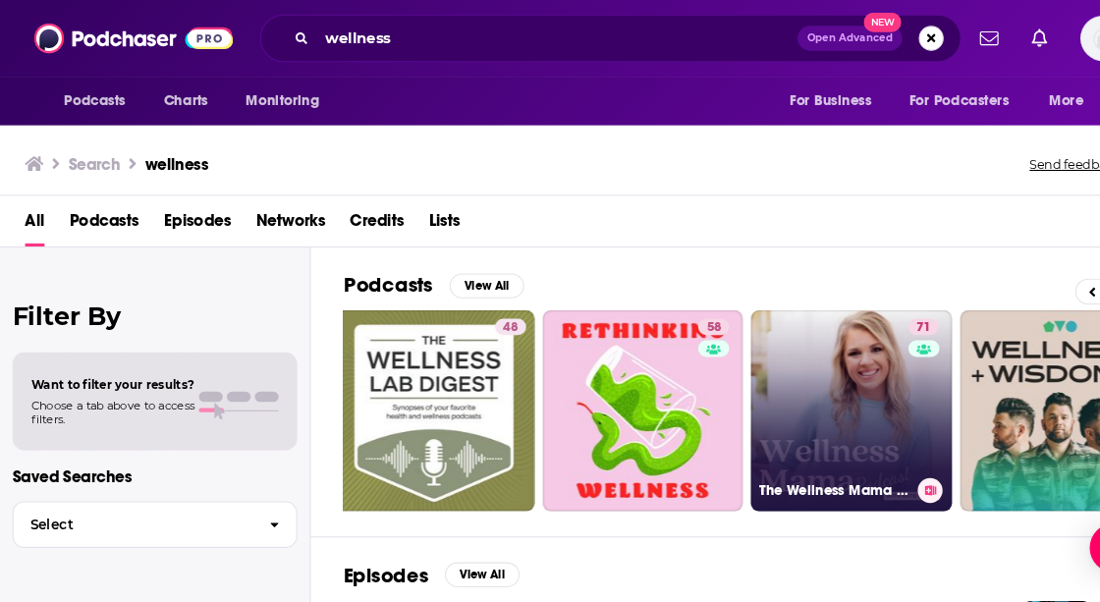
click at [830, 369] on link "71 The Wellness Mama Podcast" at bounding box center [807, 390] width 191 height 191
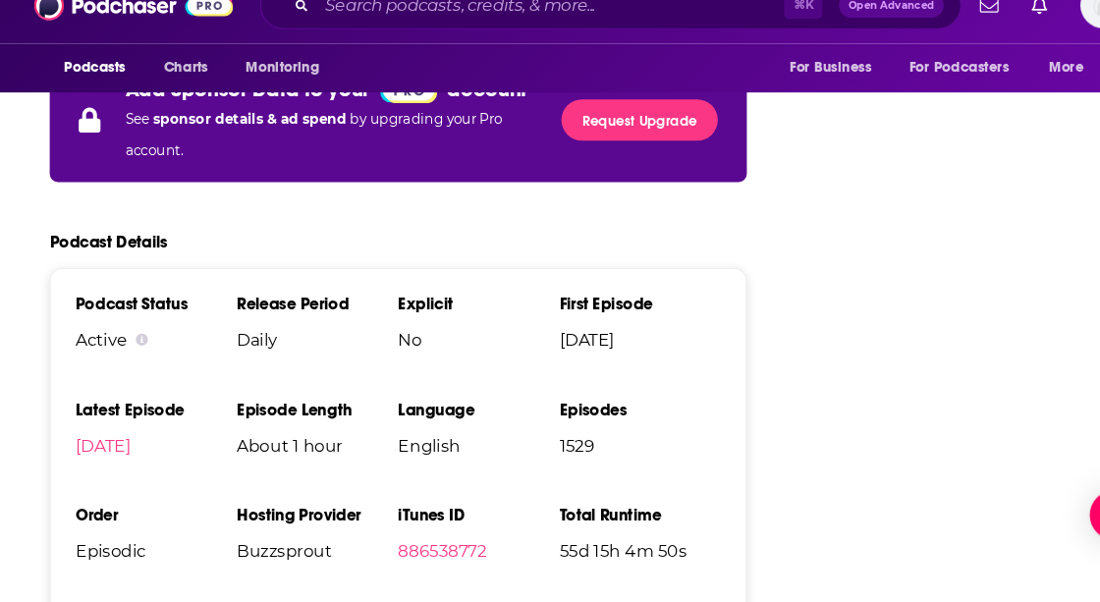
scroll to position [3657, 0]
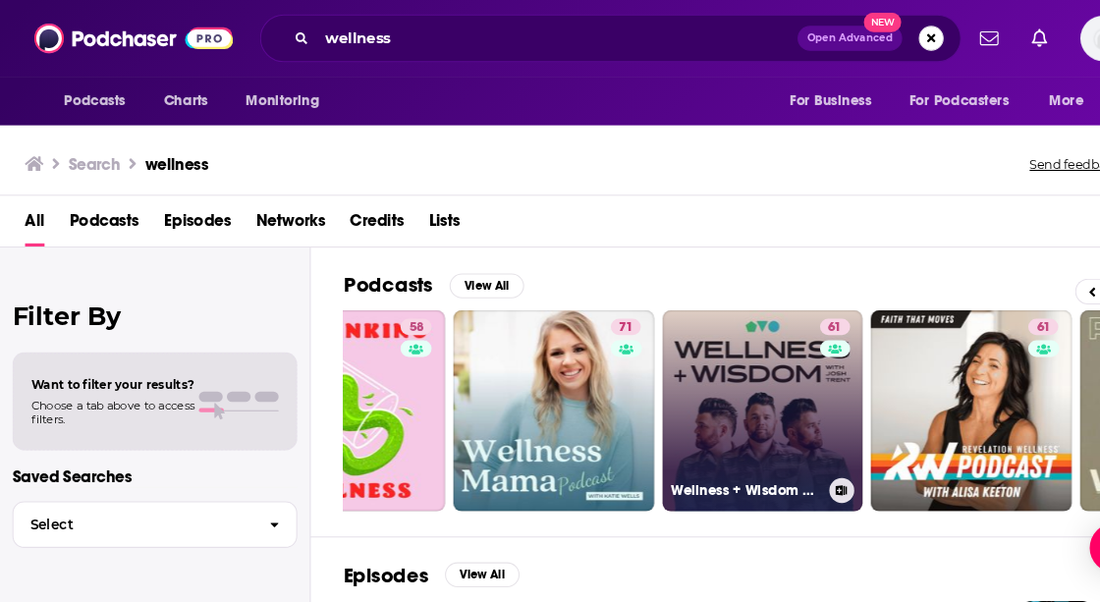
scroll to position [0, 727]
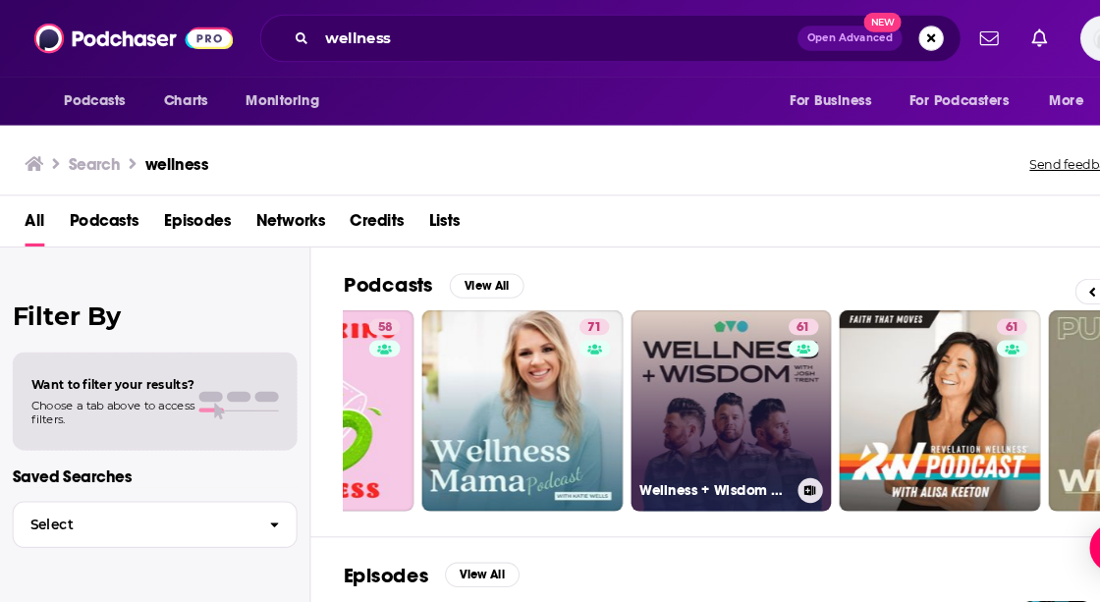
click at [703, 384] on link "61 Wellness + Wisdom Podcast" at bounding box center [694, 390] width 191 height 191
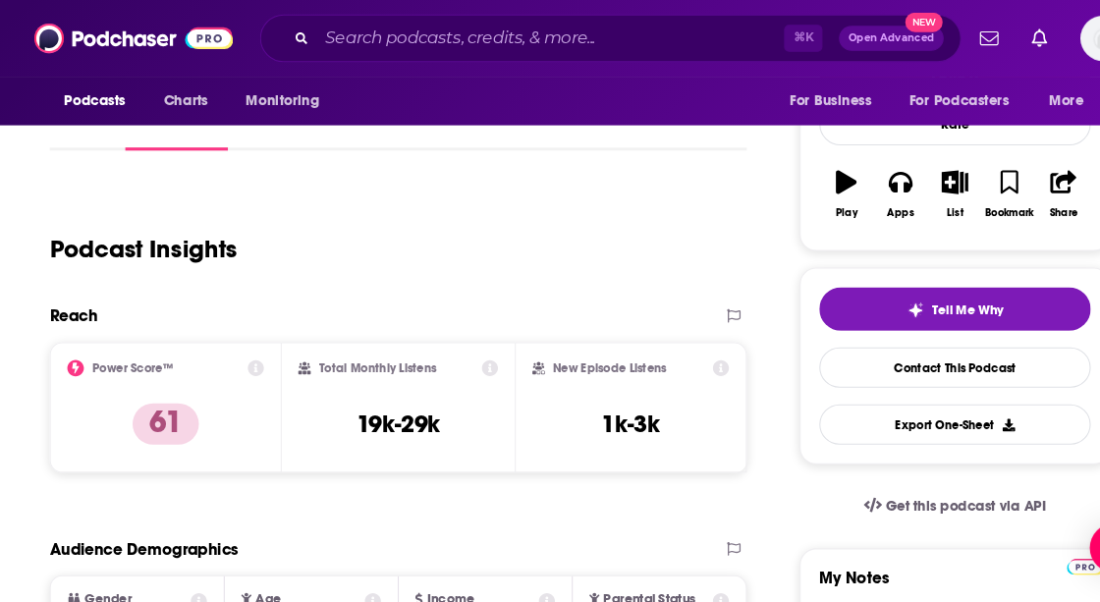
scroll to position [261, 0]
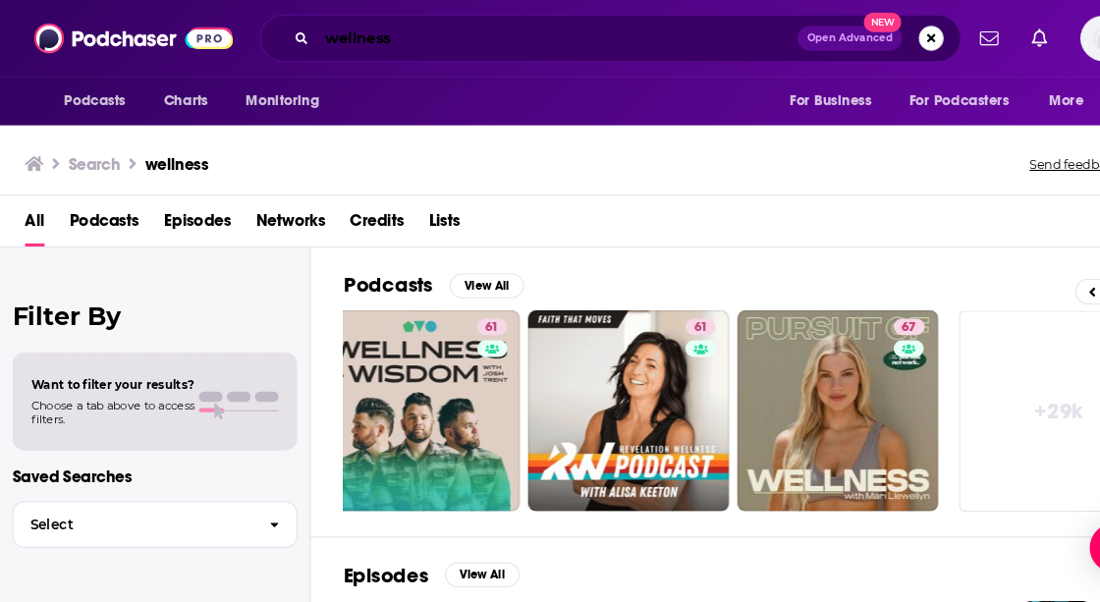
click at [424, 36] on input "wellness" at bounding box center [529, 36] width 456 height 31
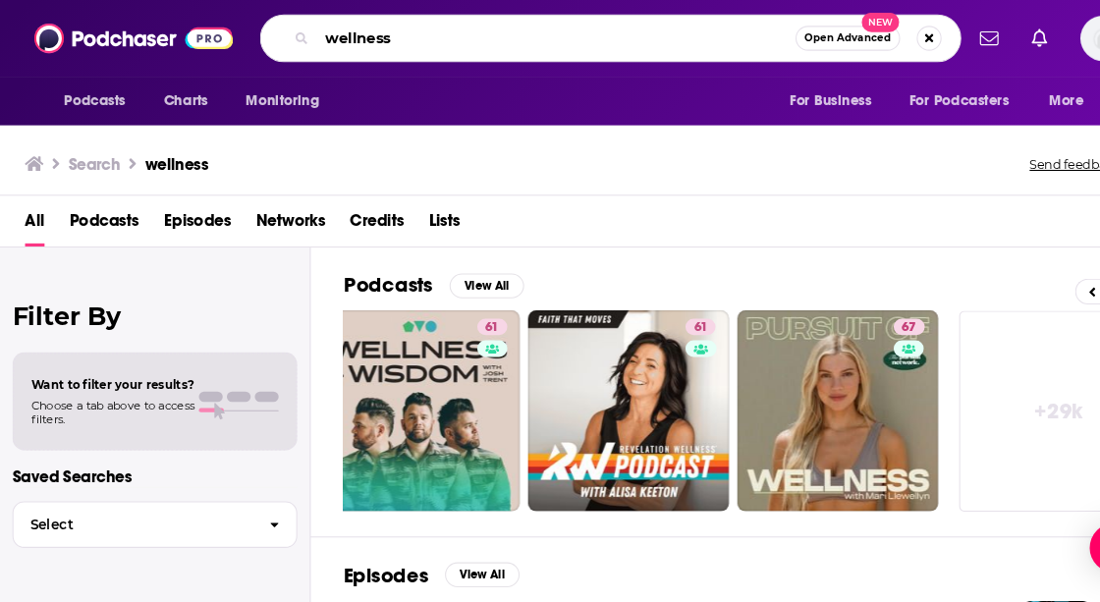
click at [424, 36] on input "wellness" at bounding box center [528, 36] width 454 height 31
